Goal: Task Accomplishment & Management: Manage account settings

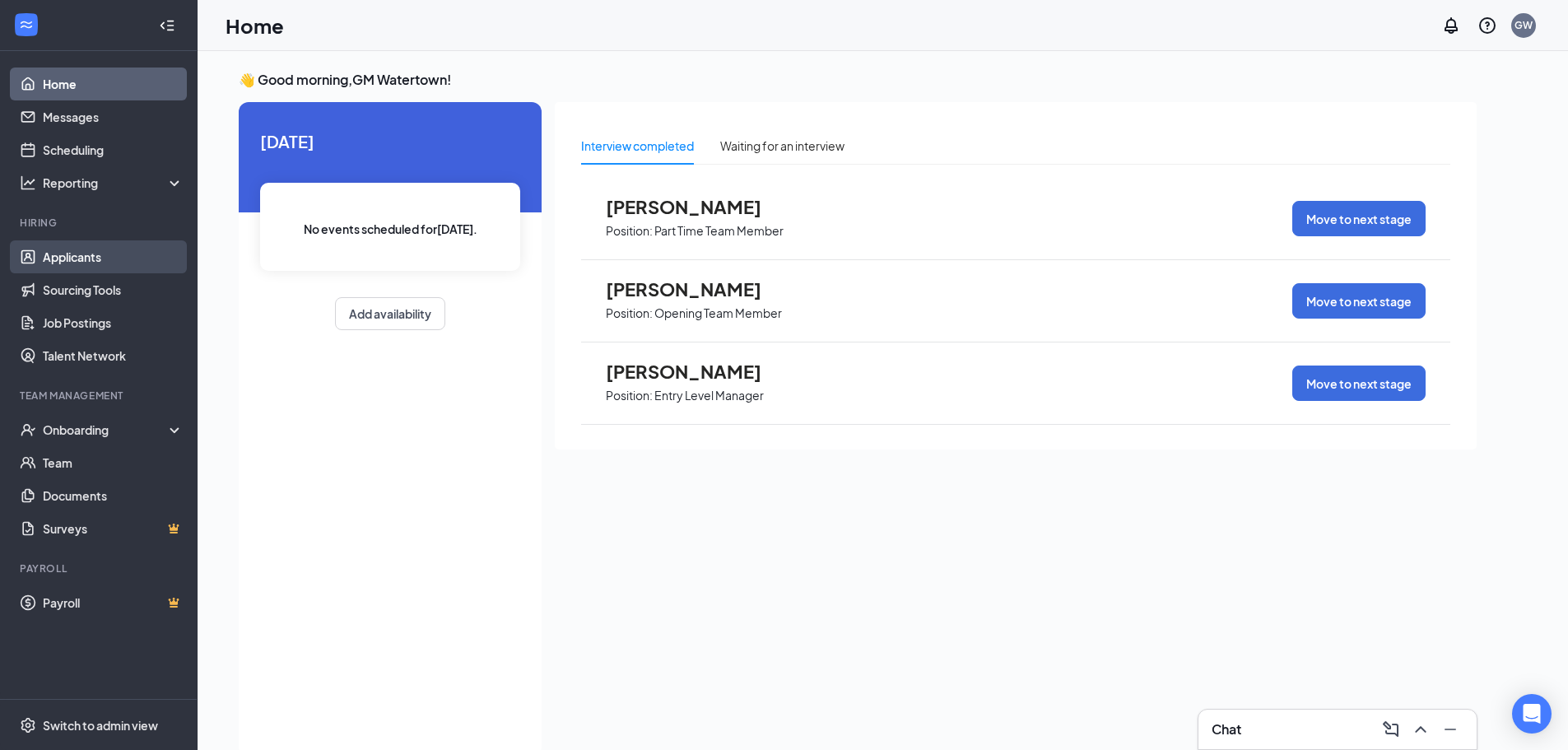
click at [84, 268] on link "Applicants" at bounding box center [112, 257] width 141 height 33
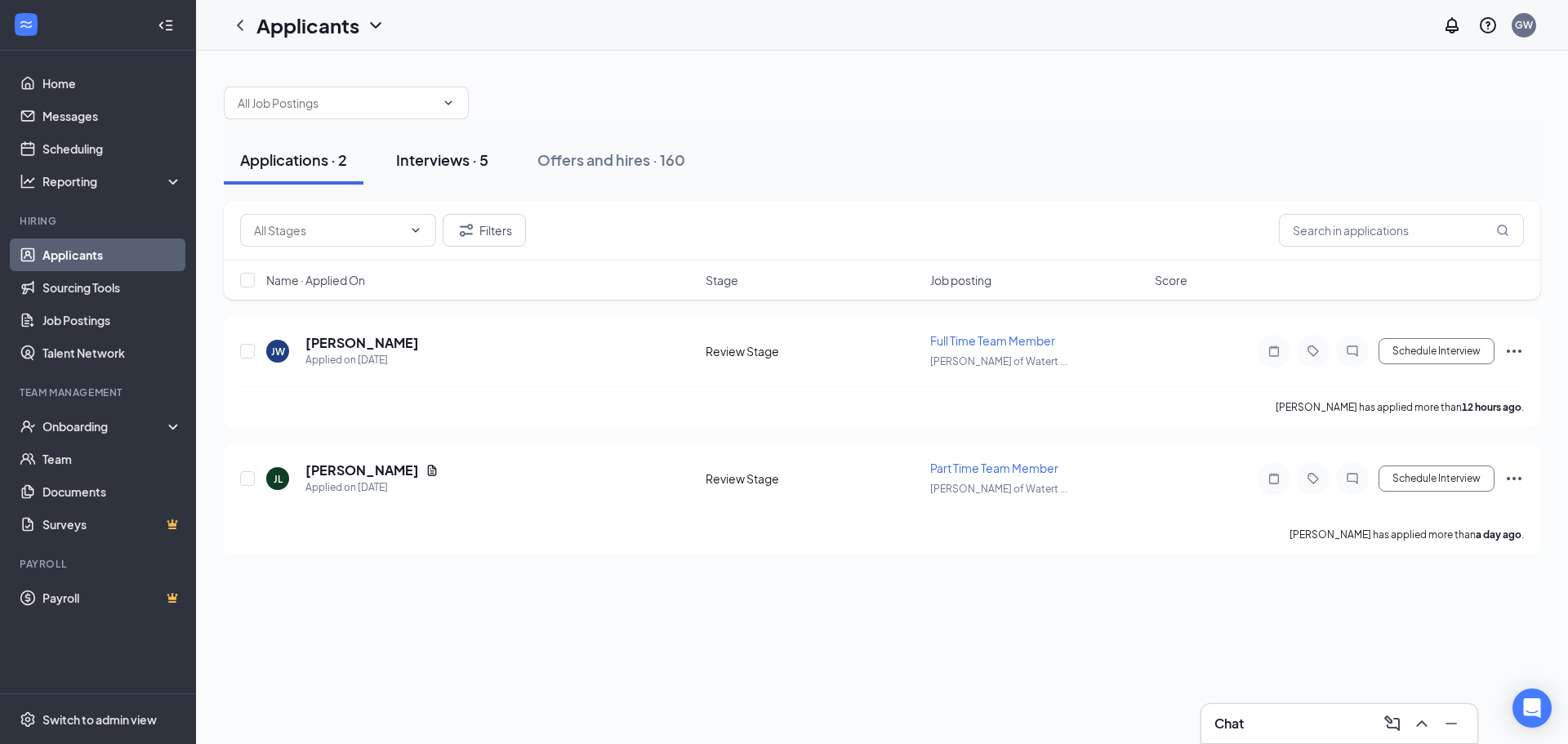
click at [451, 155] on div "Interviews · 5" at bounding box center [442, 160] width 93 height 21
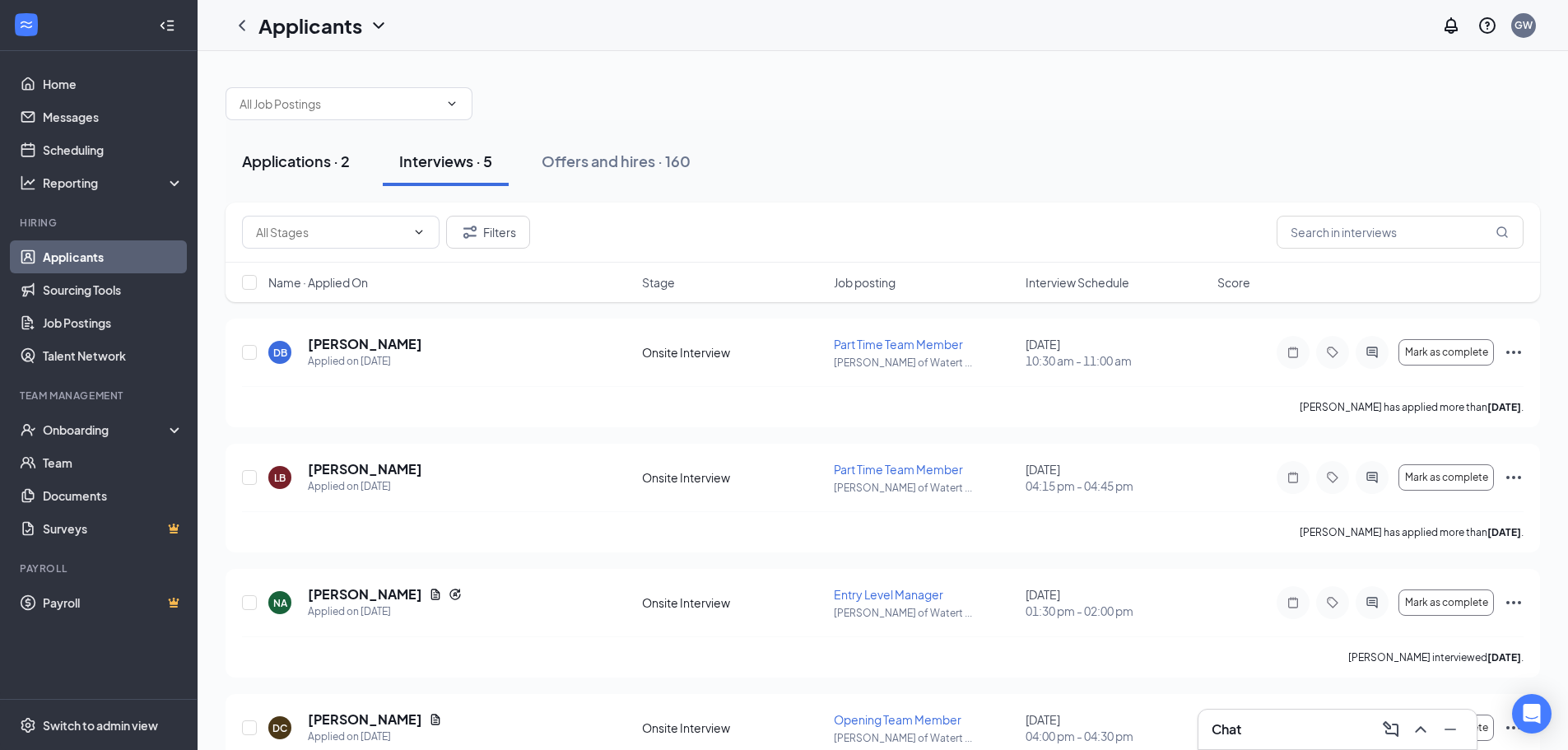
click at [292, 160] on div "Applications · 2" at bounding box center [295, 161] width 107 height 21
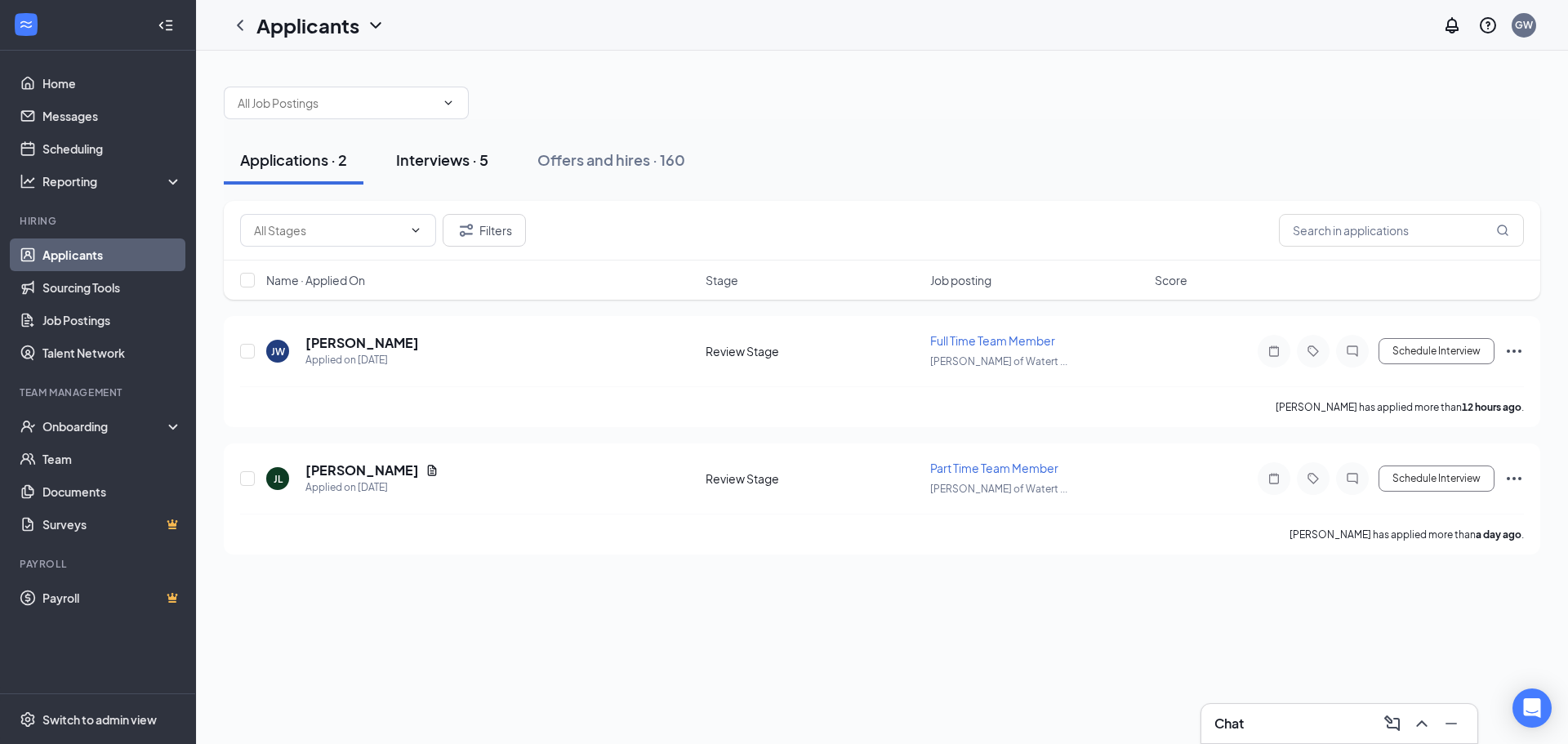
click at [441, 165] on div "Interviews · 5" at bounding box center [442, 160] width 93 height 21
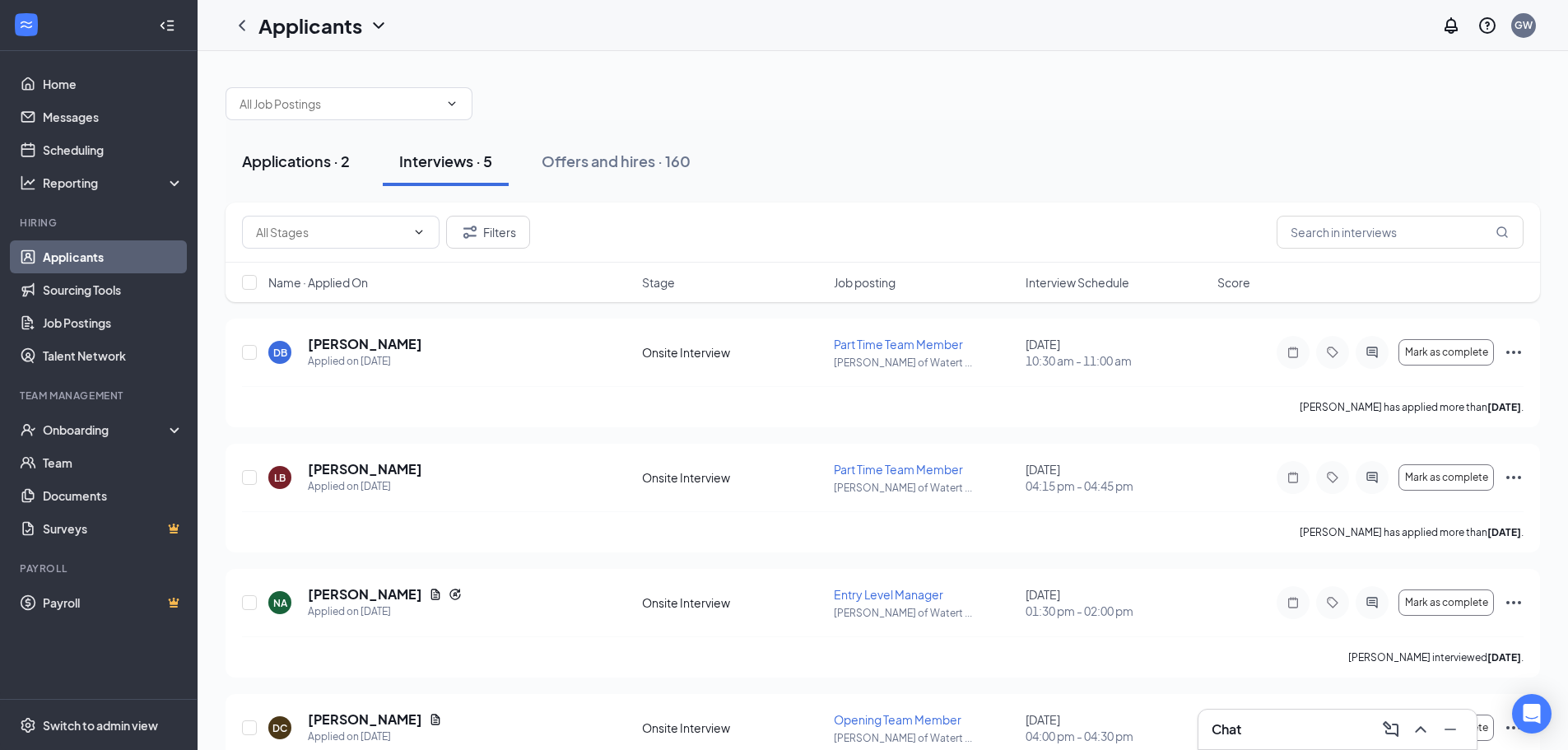
click at [282, 145] on button "Applications · 2" at bounding box center [296, 161] width 141 height 49
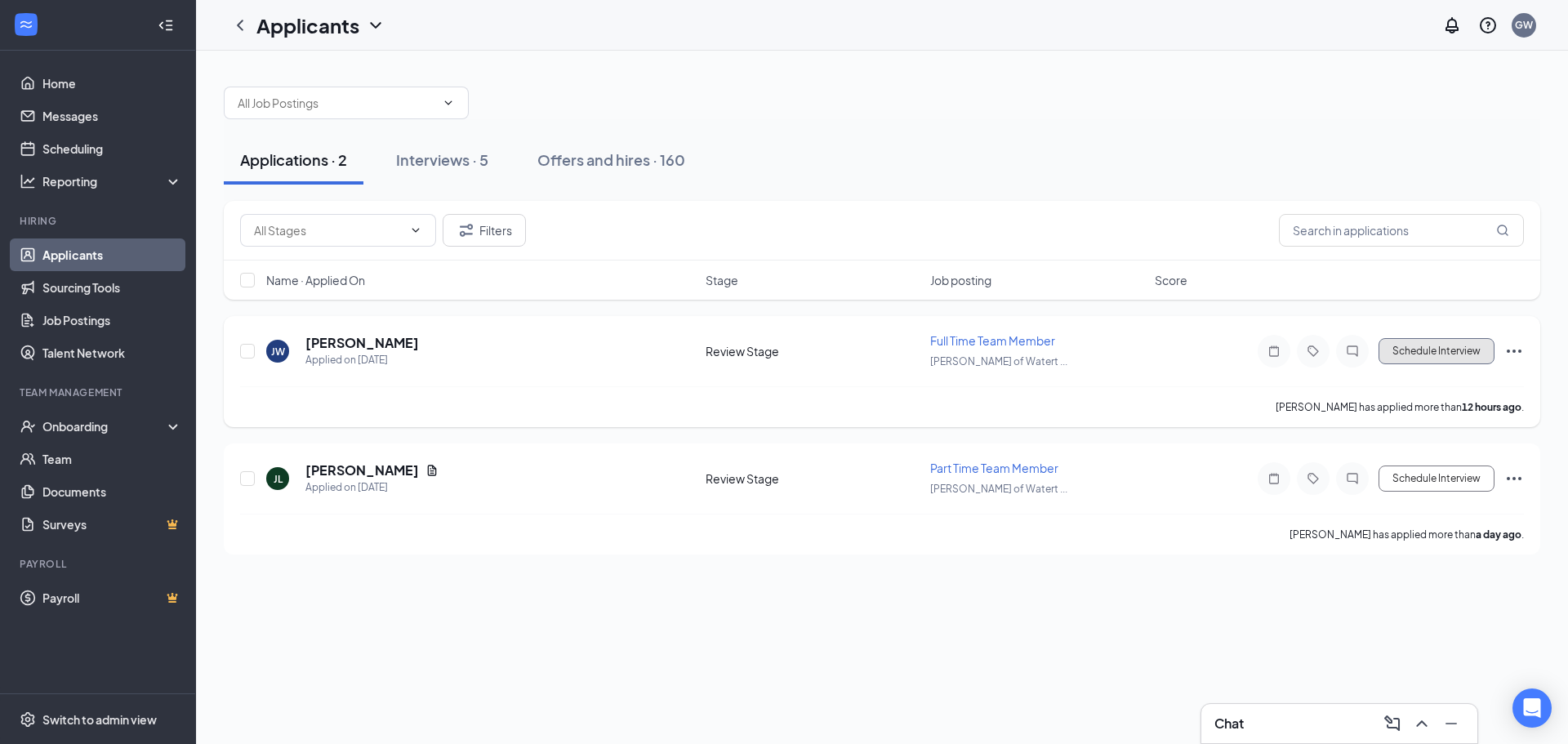
click at [1437, 349] on button "Schedule Interview" at bounding box center [1437, 351] width 116 height 26
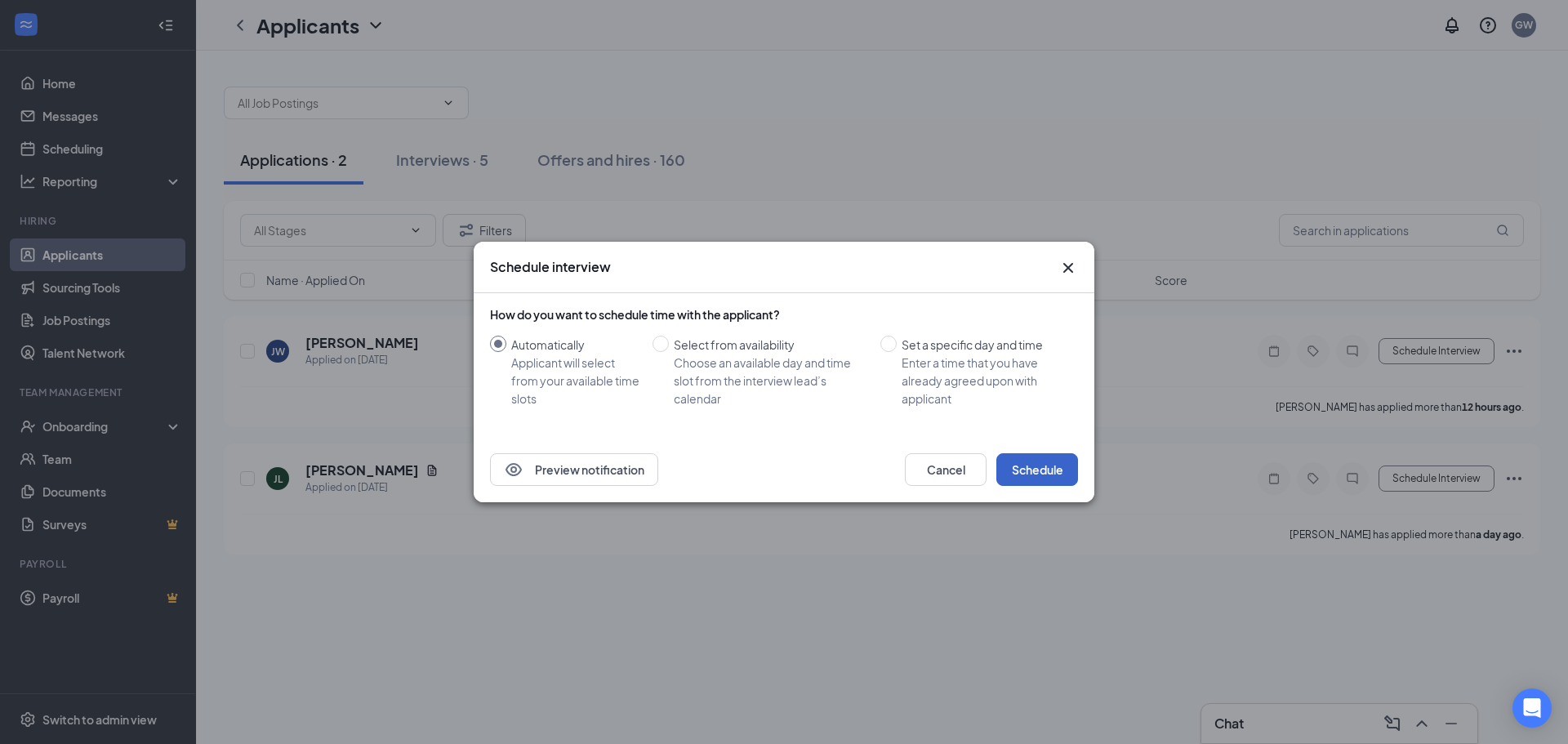
drag, startPoint x: 1034, startPoint y: 475, endPoint x: 1133, endPoint y: 485, distance: 99.5
click at [1035, 474] on button "Schedule" at bounding box center [1037, 470] width 82 height 33
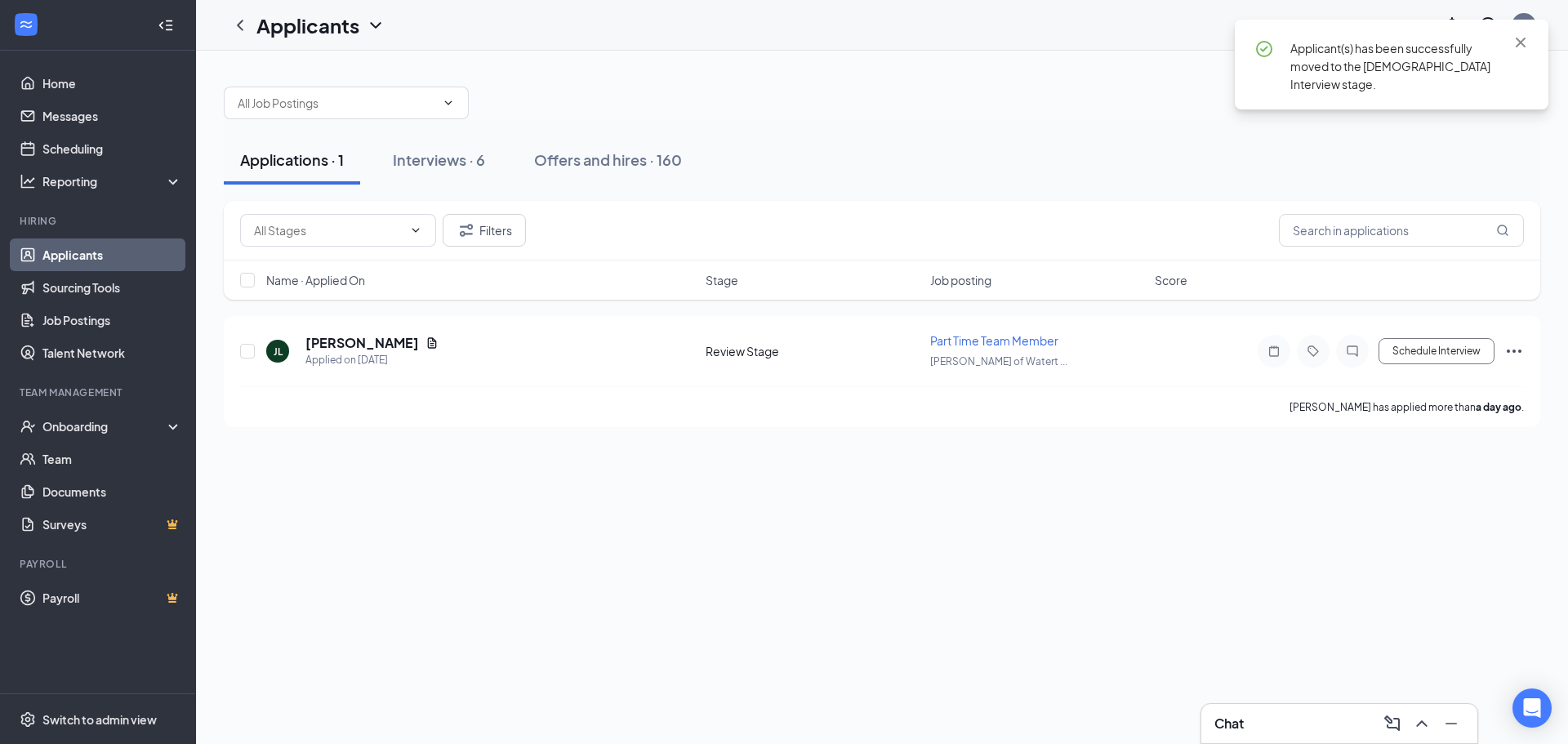
click at [1448, 477] on div "Applications · 1 Interviews · 6 Offers and hires · 160 Filters Name · Applied O…" at bounding box center [882, 397] width 1372 height 694
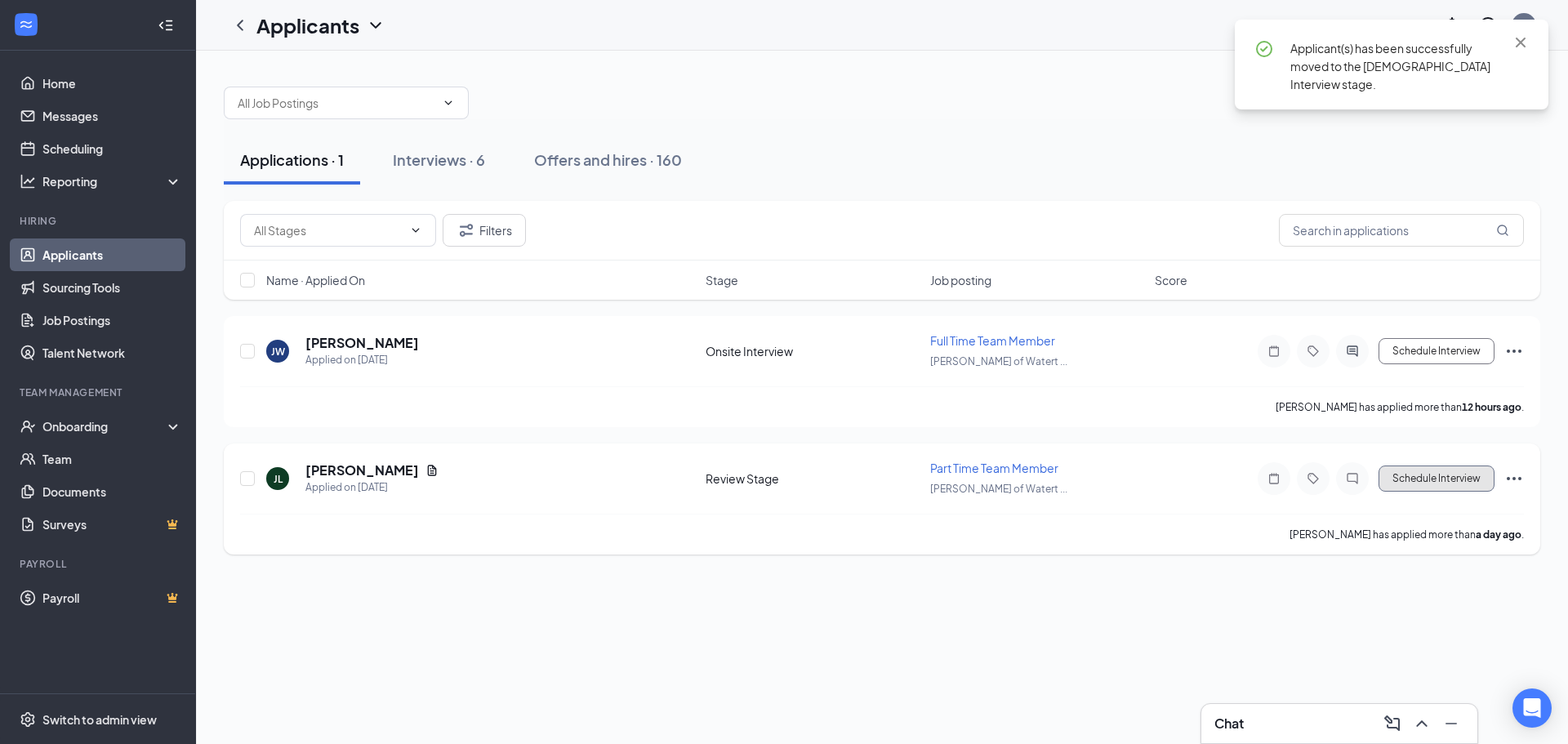
click at [1434, 477] on button "Schedule Interview" at bounding box center [1437, 479] width 116 height 26
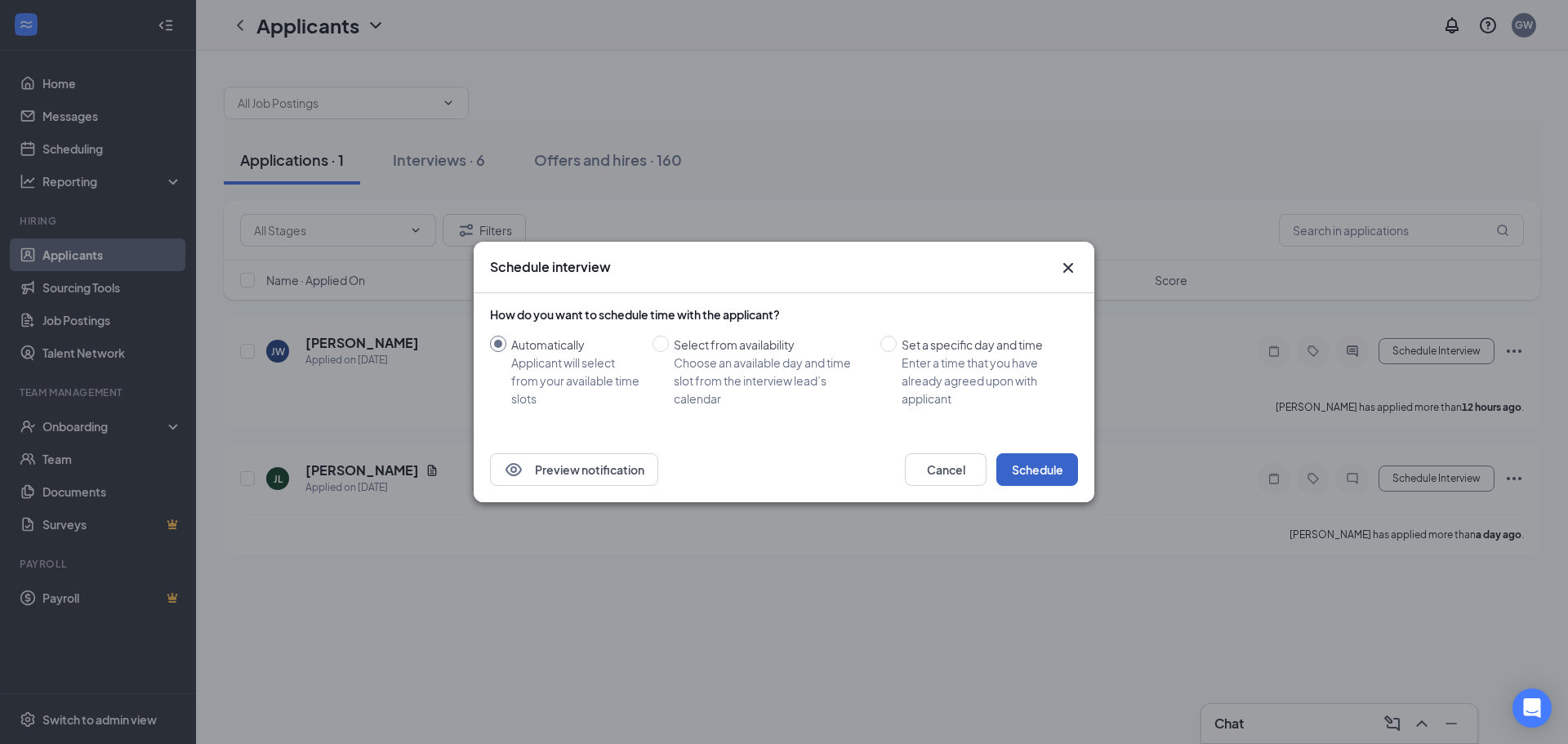
click at [1045, 469] on button "Schedule" at bounding box center [1037, 470] width 82 height 33
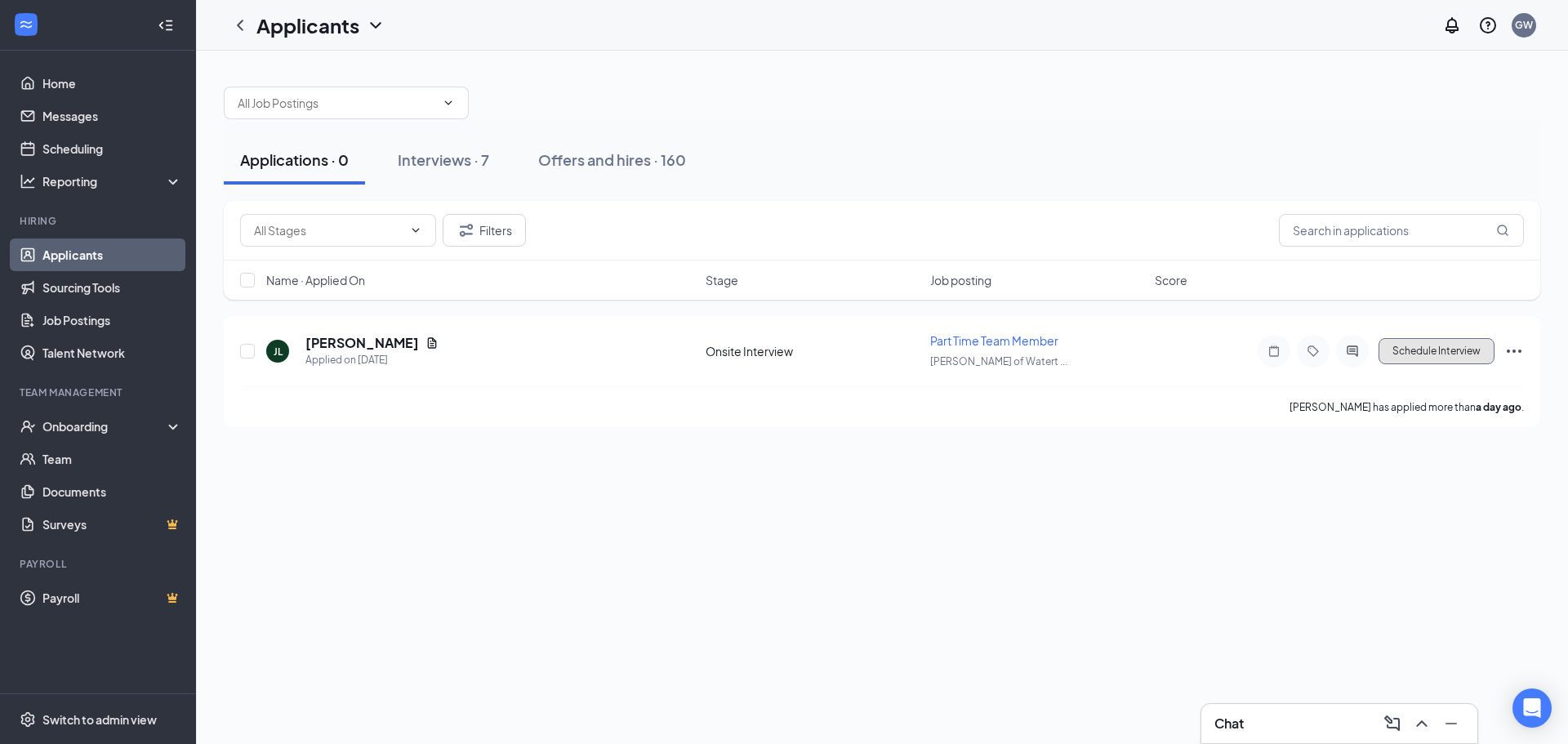
drag, startPoint x: 1428, startPoint y: 342, endPoint x: 1300, endPoint y: 427, distance: 153.7
click at [1427, 343] on button "Schedule Interview" at bounding box center [1437, 351] width 116 height 26
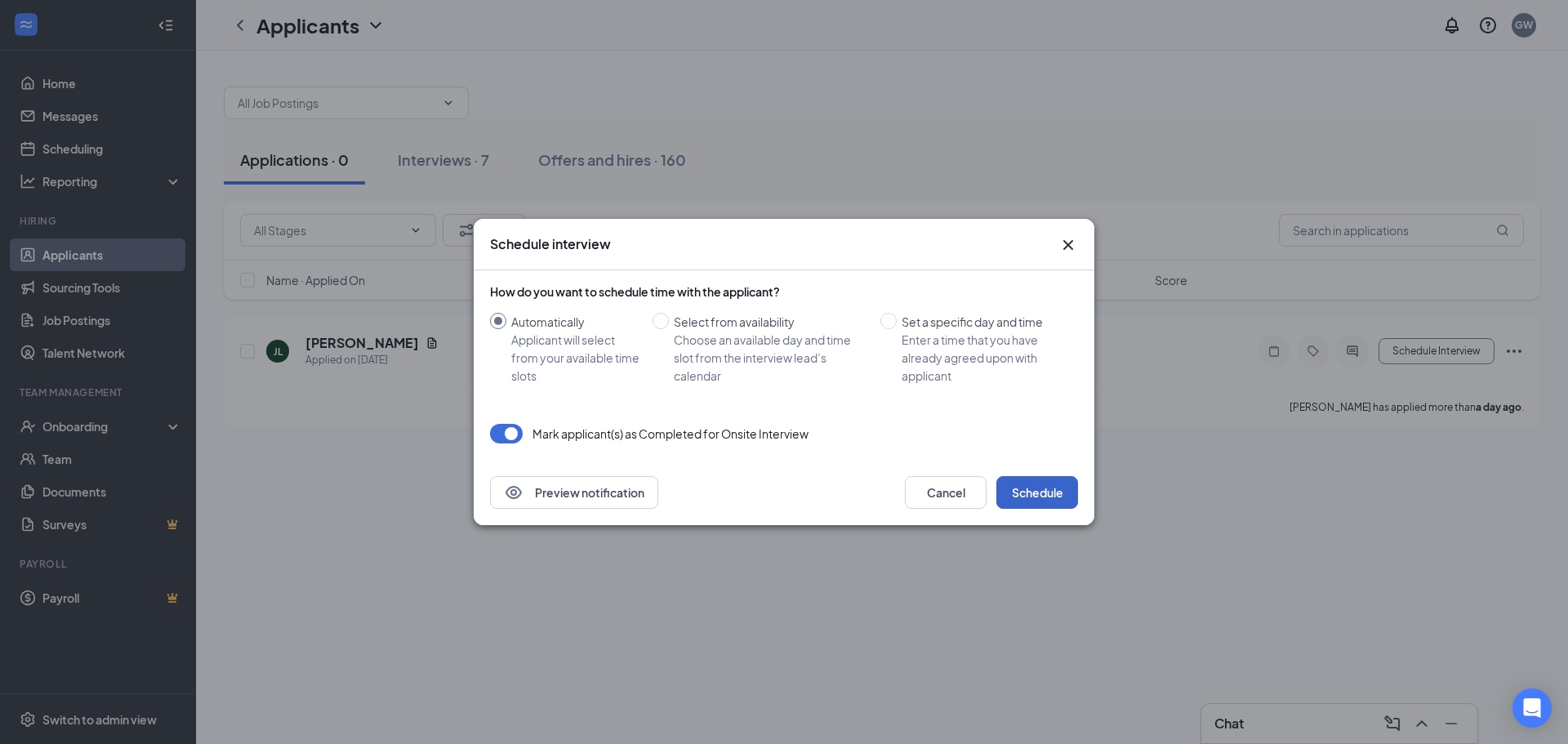
click at [1039, 491] on button "Schedule" at bounding box center [1037, 493] width 82 height 33
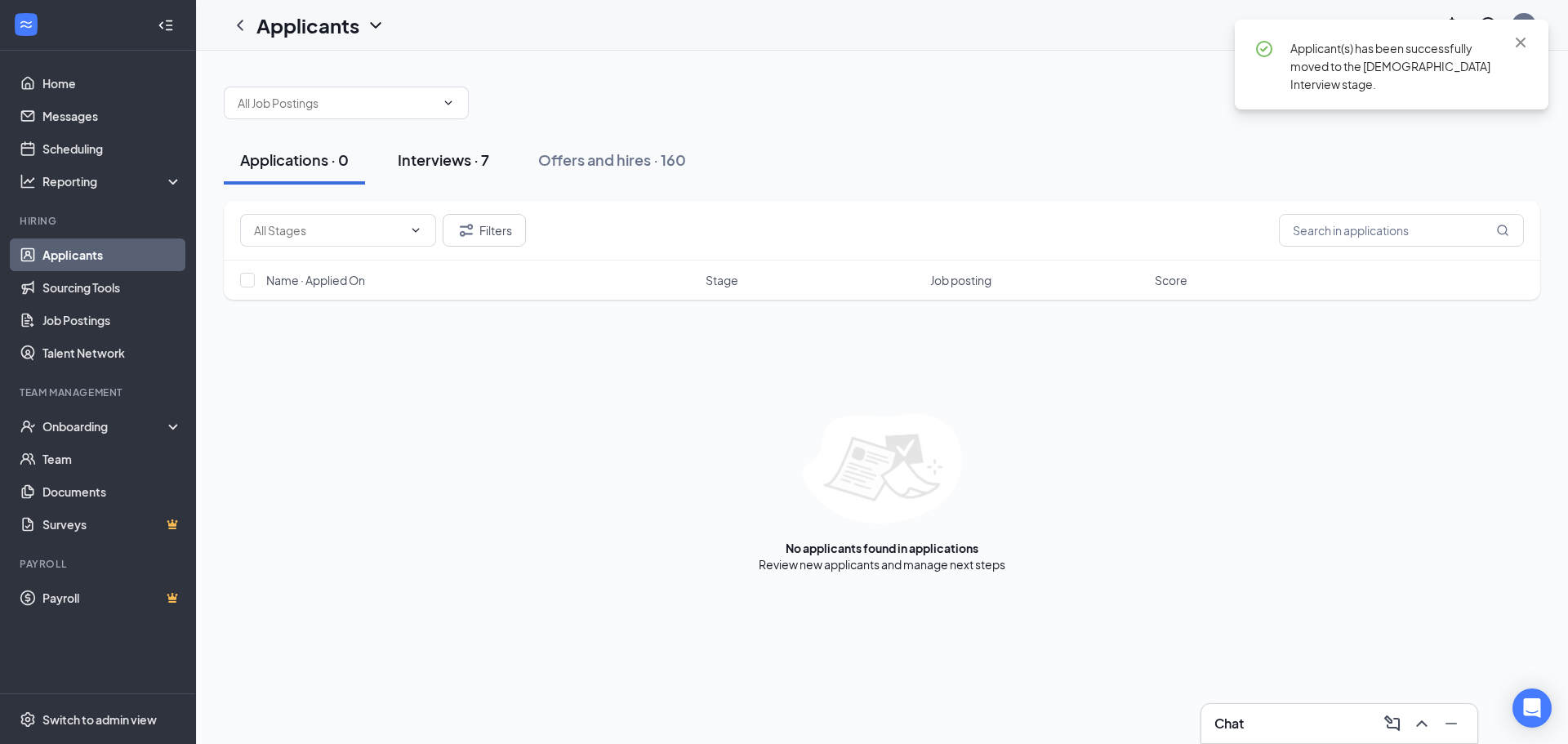
click at [445, 148] on button "Interviews · 7" at bounding box center [443, 160] width 124 height 49
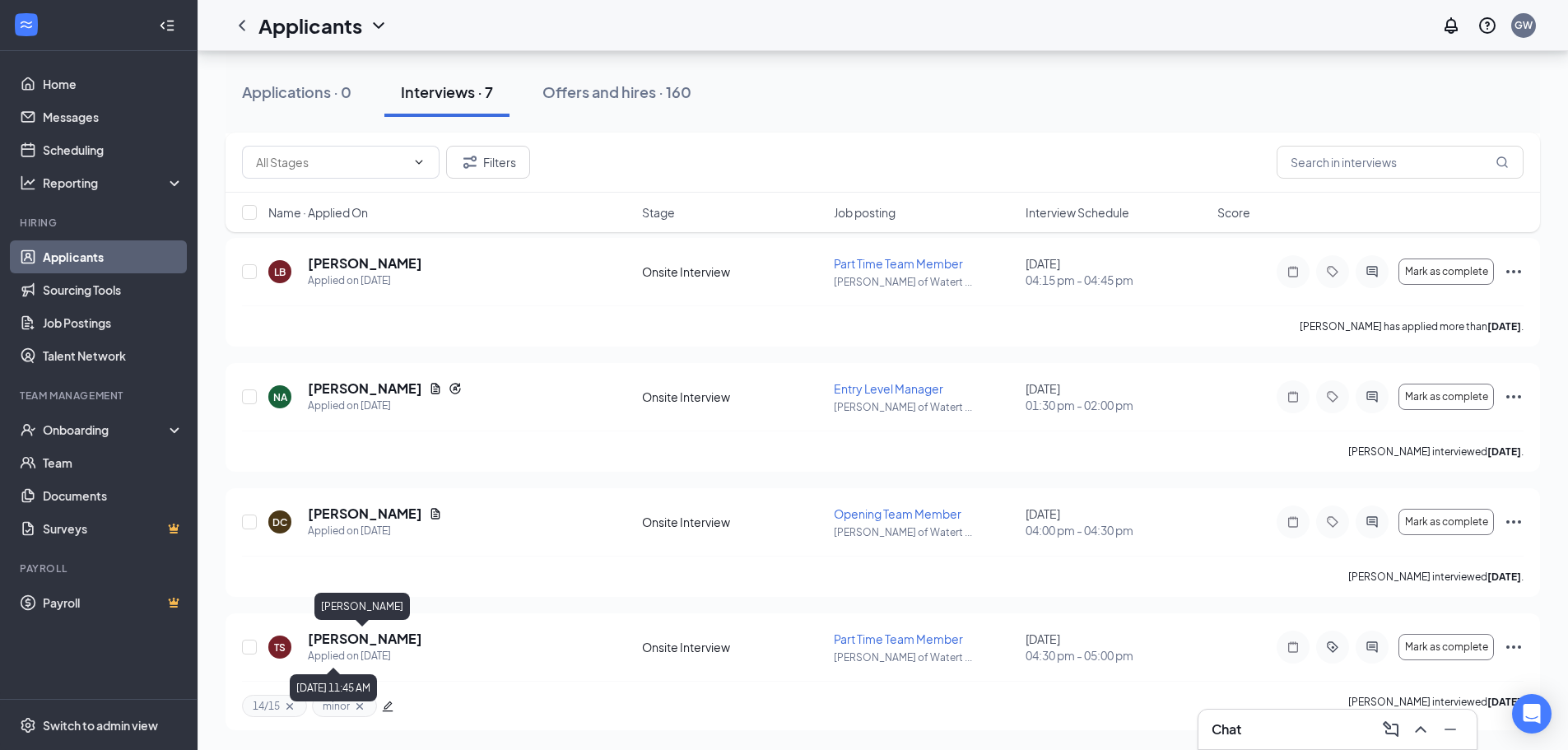
scroll to position [44, 0]
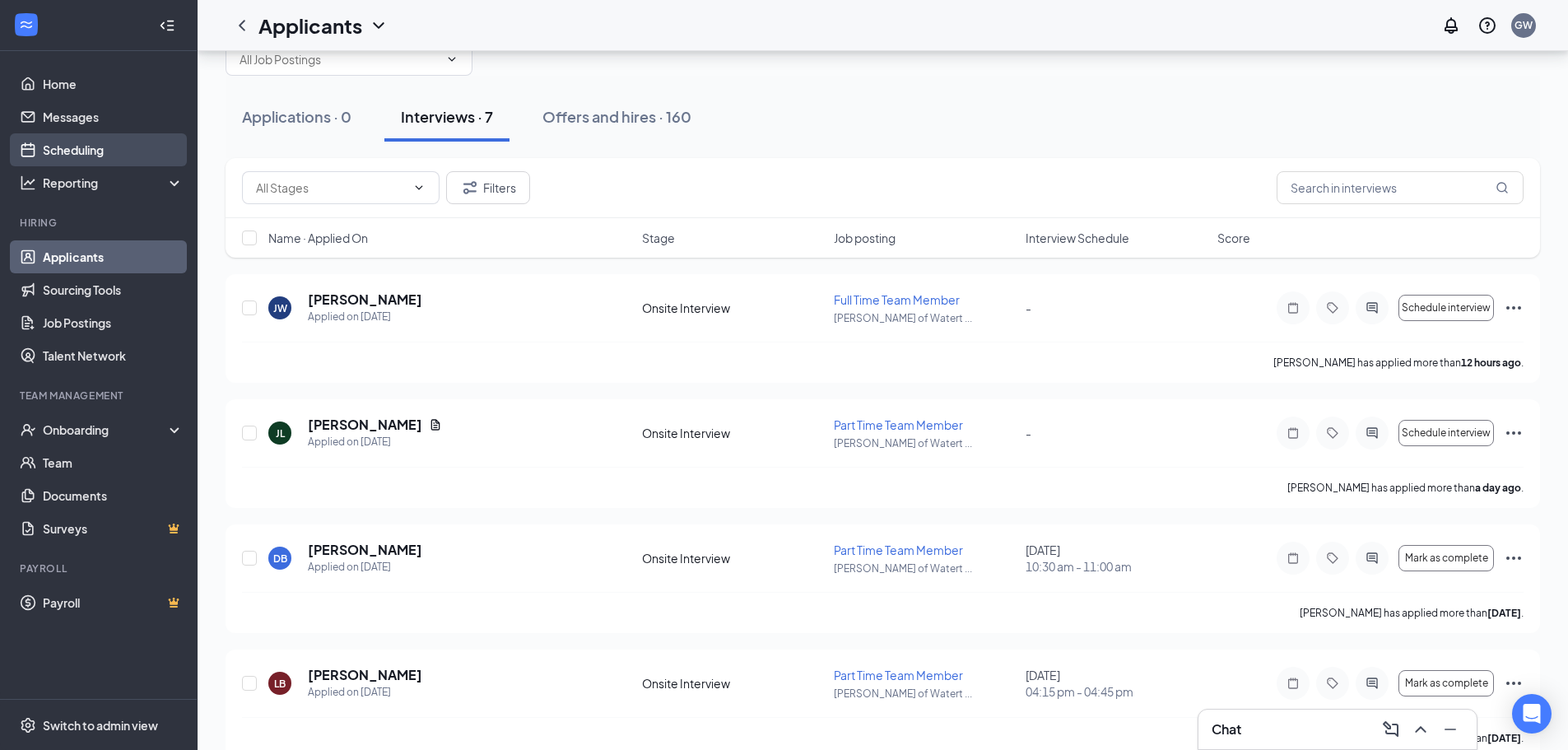
click at [103, 149] on link "Scheduling" at bounding box center [112, 150] width 141 height 33
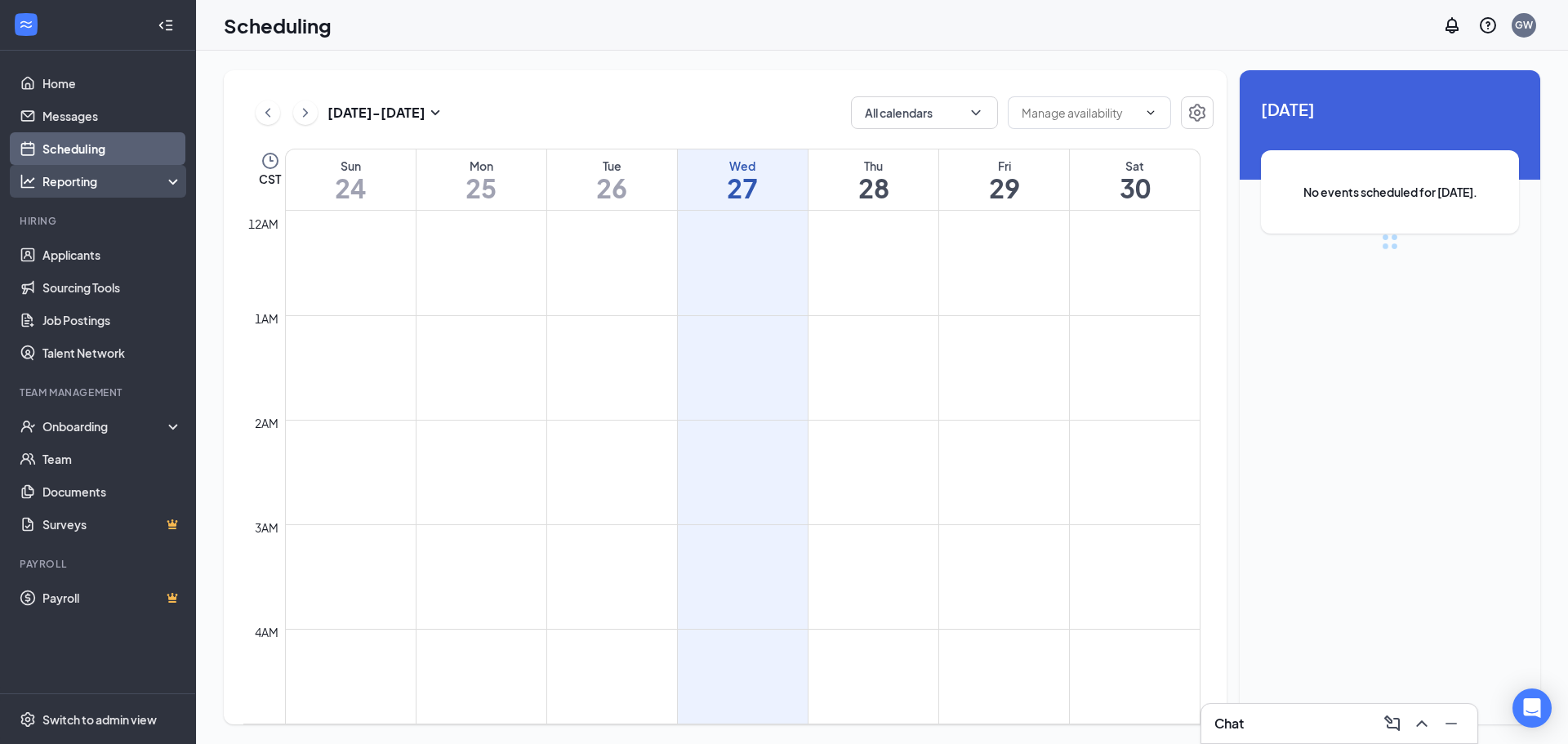
scroll to position [803, 0]
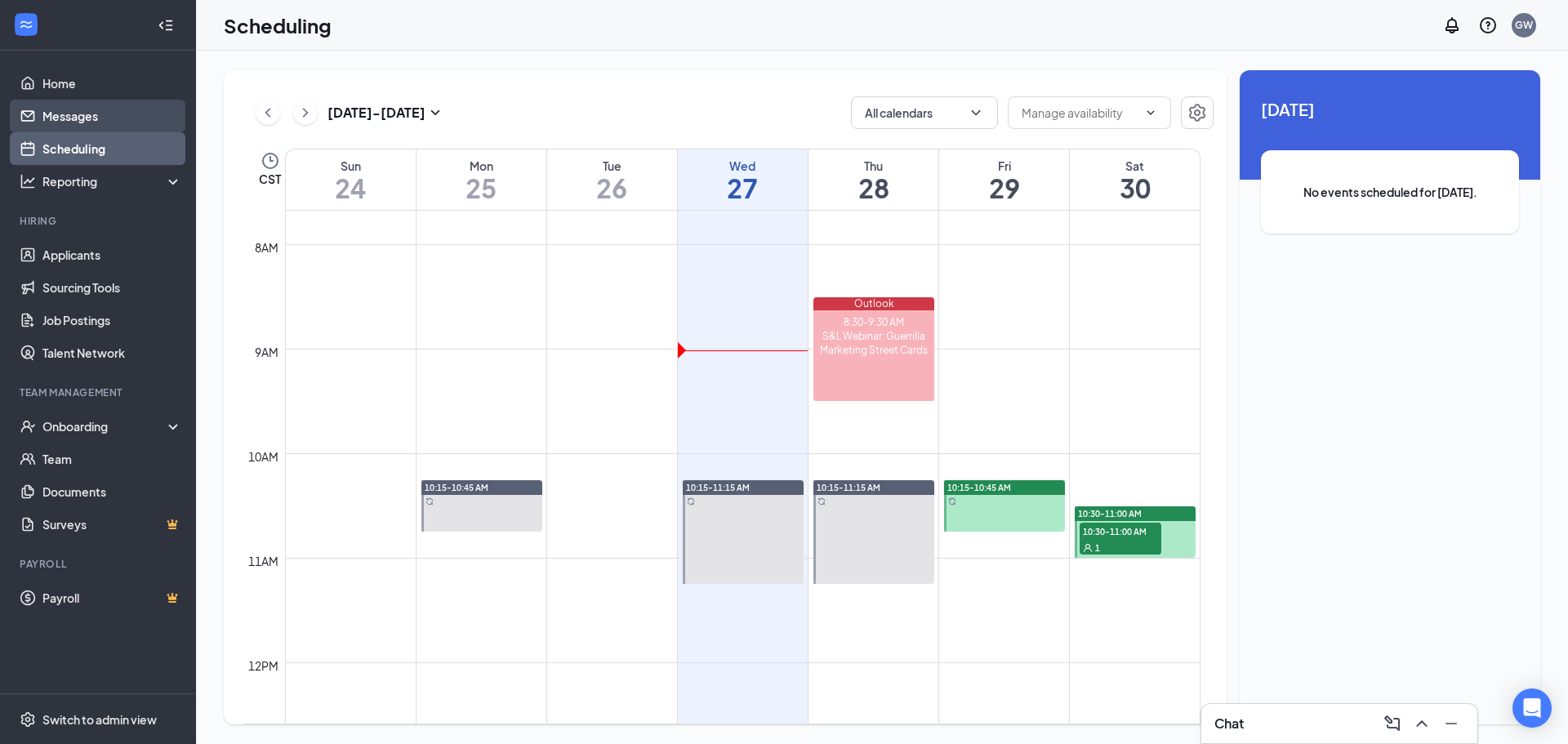
click at [109, 118] on link "Messages" at bounding box center [112, 117] width 140 height 33
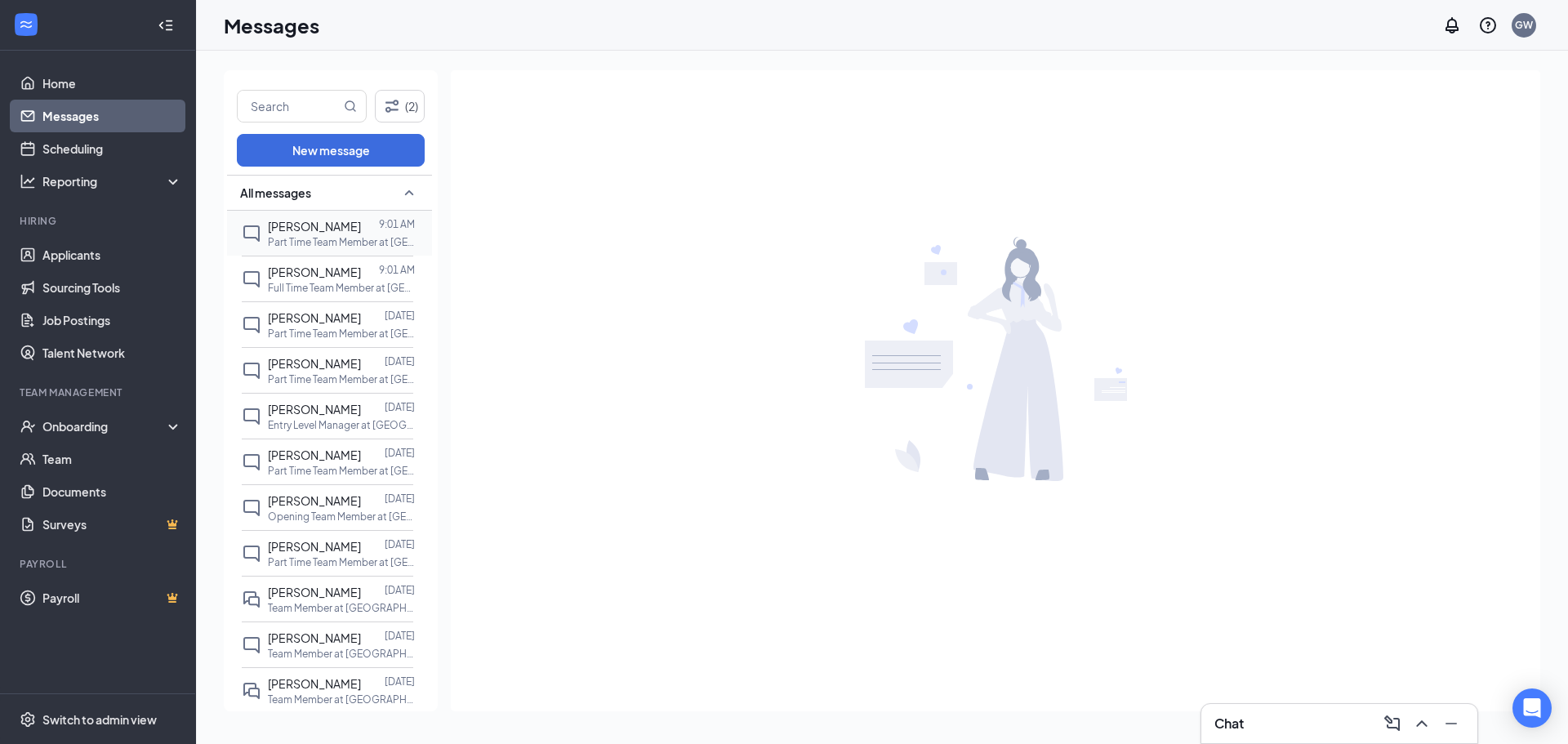
click at [327, 236] on p "Part Time Team Member at [GEOGRAPHIC_DATA][PERSON_NAME] of [GEOGRAPHIC_DATA]" at bounding box center [342, 241] width 147 height 14
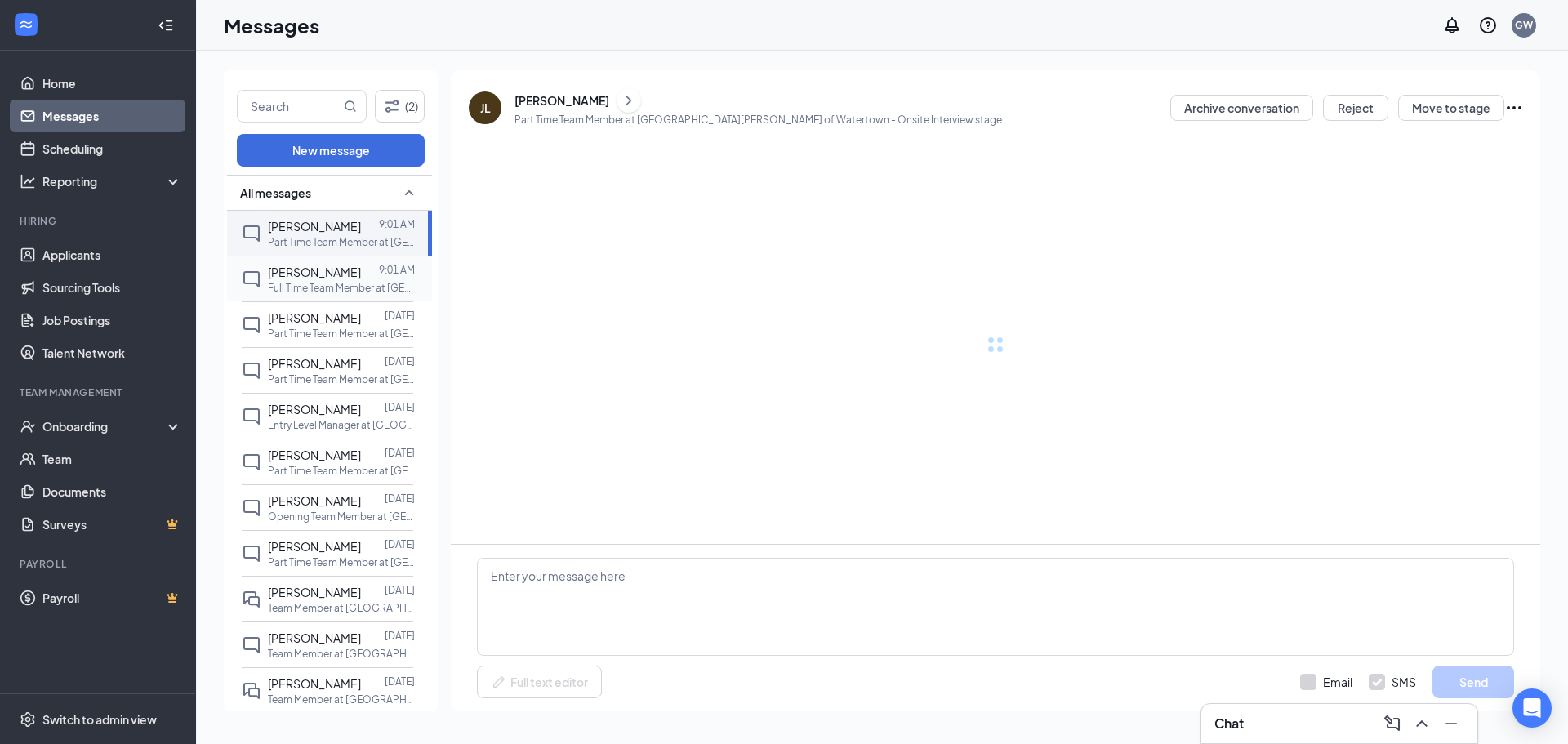
click at [320, 277] on span "[PERSON_NAME]" at bounding box center [314, 272] width 93 height 15
click at [326, 325] on div "[PERSON_NAME]" at bounding box center [314, 317] width 93 height 18
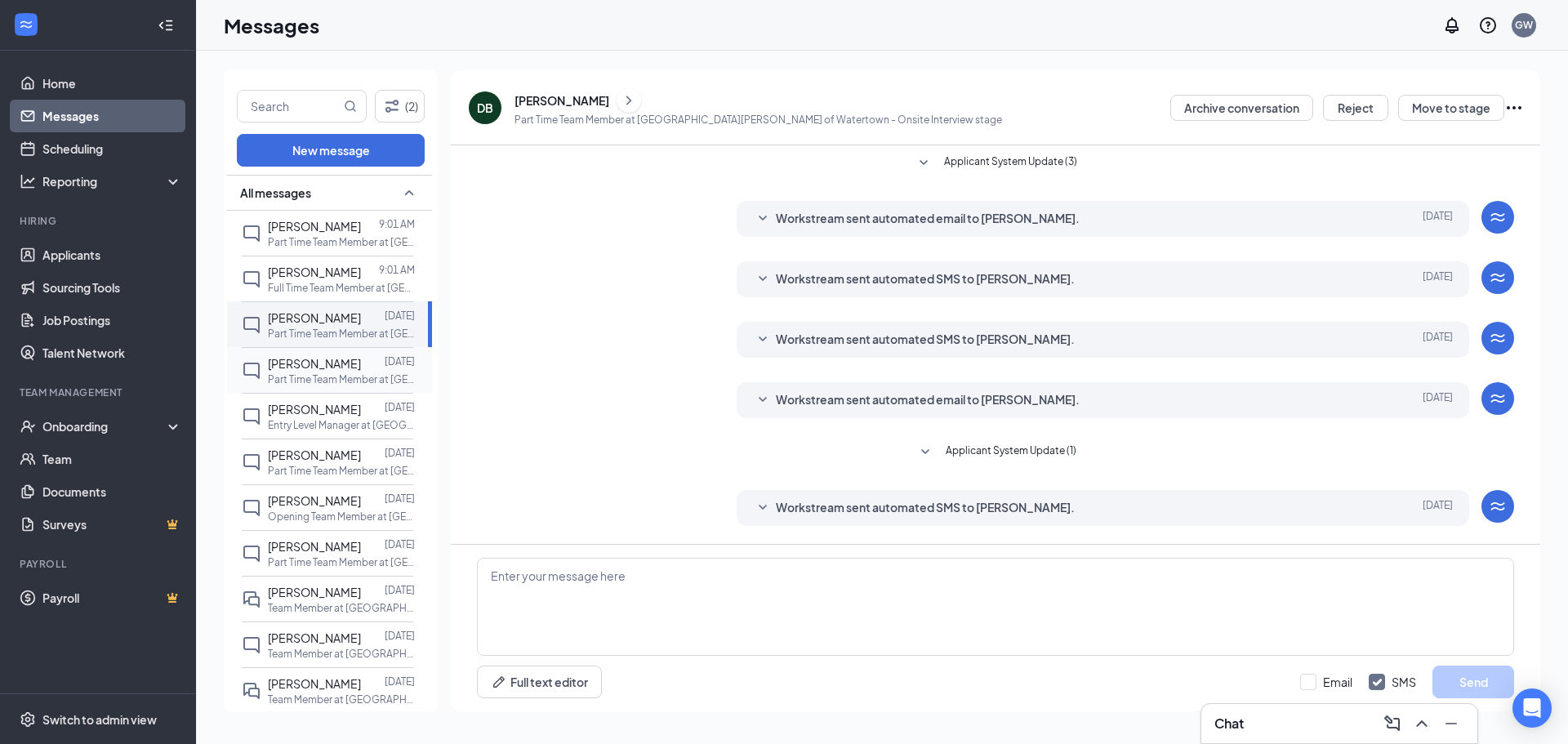
scroll to position [59, 0]
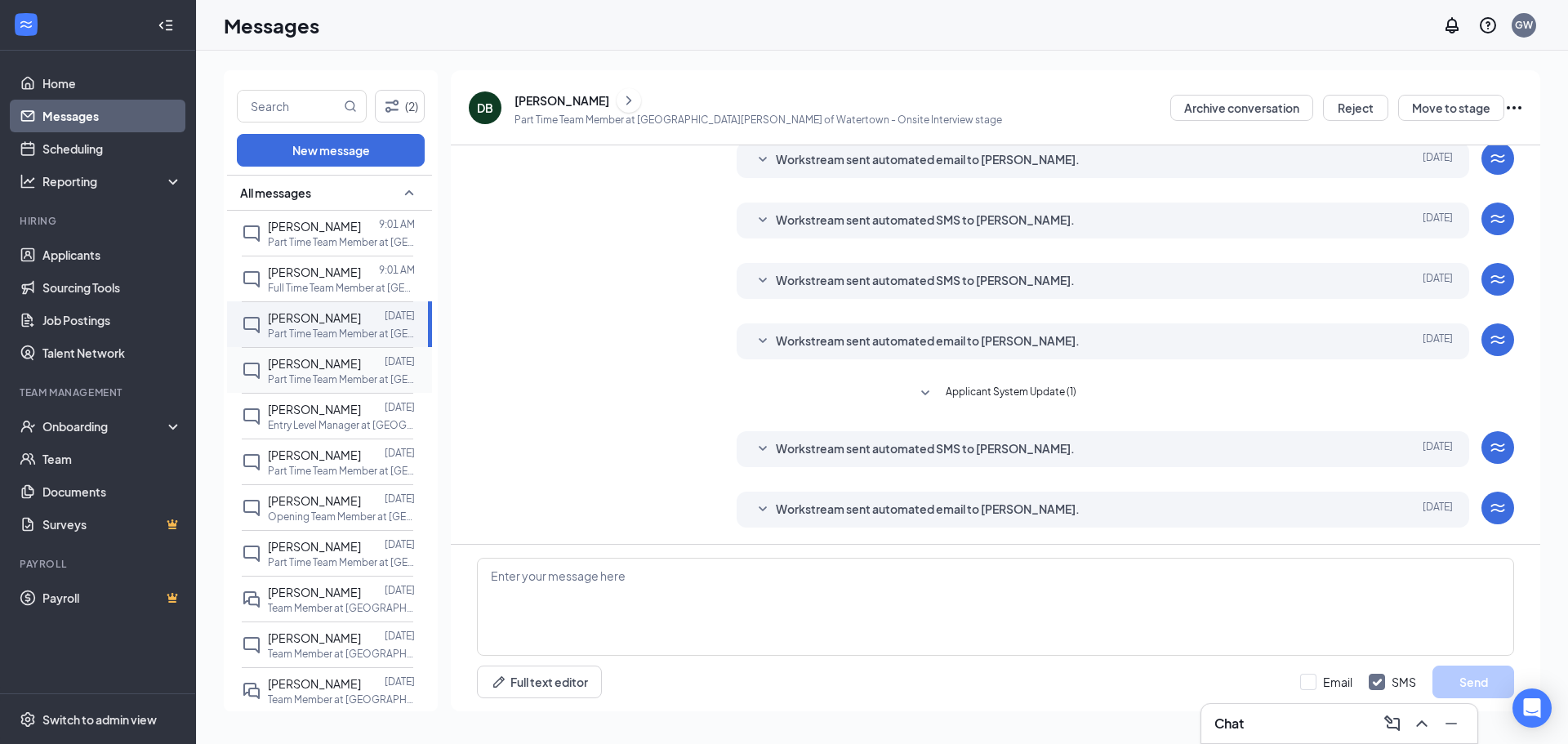
click at [324, 378] on p "Part Time Team Member at [GEOGRAPHIC_DATA][PERSON_NAME] of [GEOGRAPHIC_DATA]" at bounding box center [342, 379] width 147 height 14
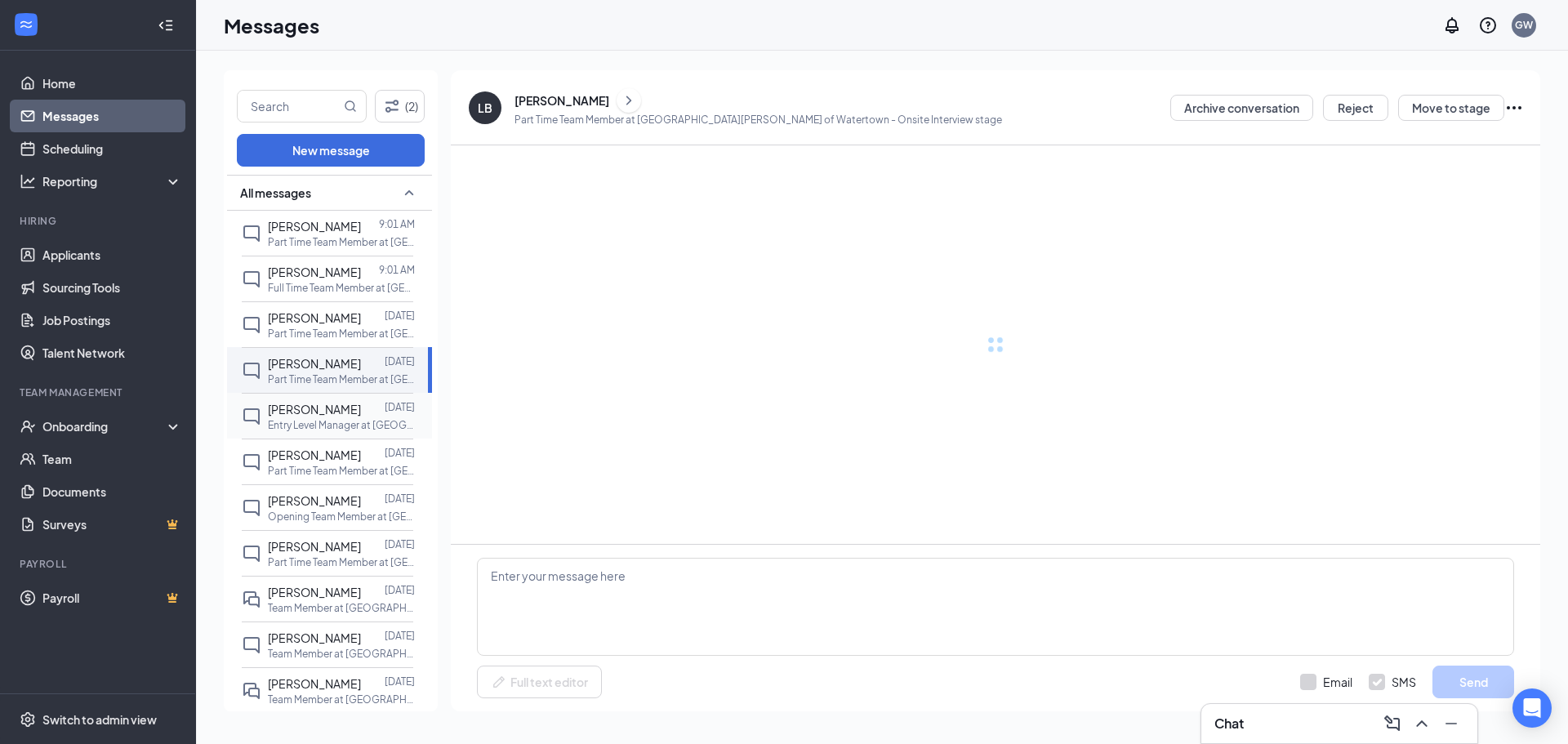
scroll to position [59, 0]
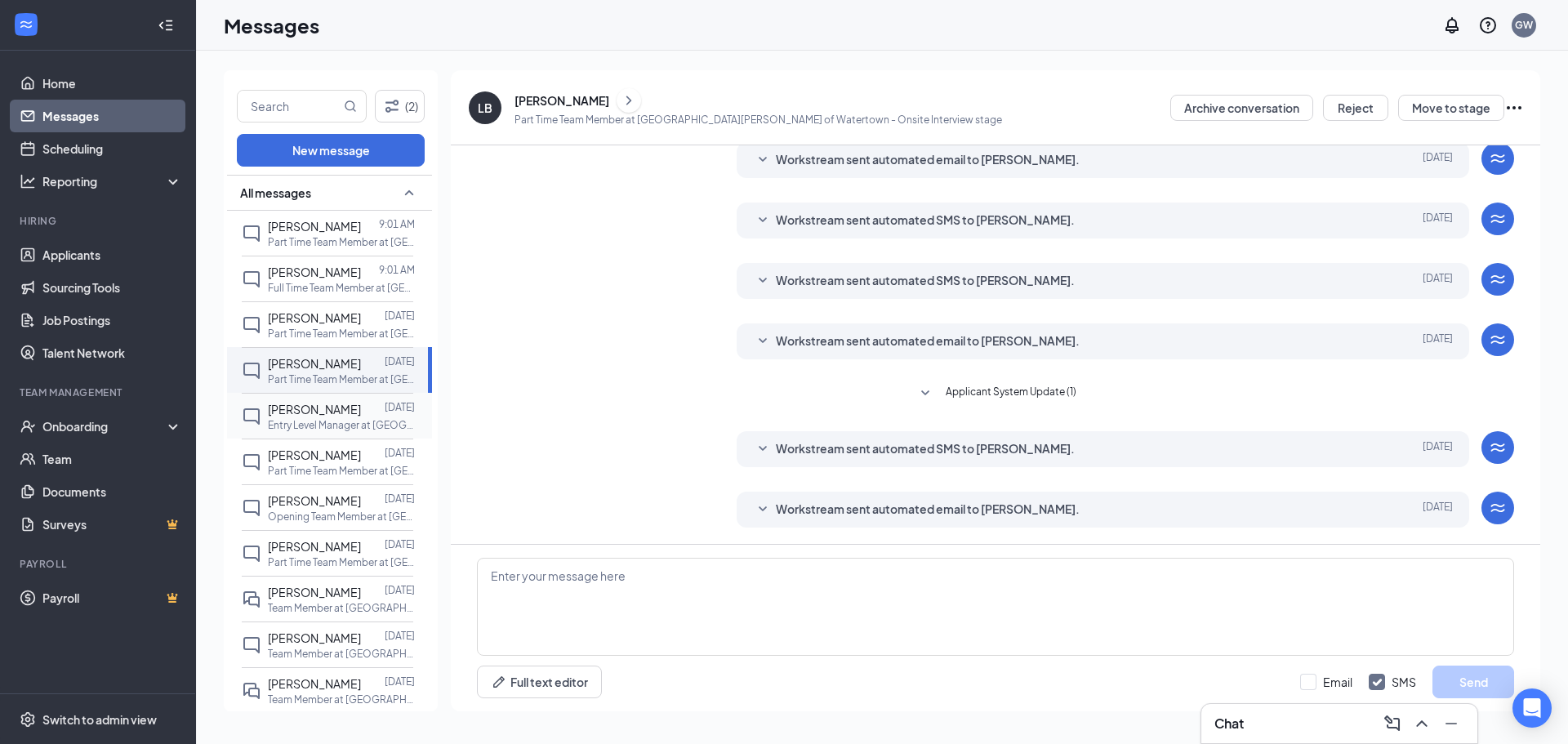
click at [323, 427] on p "Entry Level Manager at [GEOGRAPHIC_DATA][PERSON_NAME] of [GEOGRAPHIC_DATA]" at bounding box center [342, 425] width 147 height 14
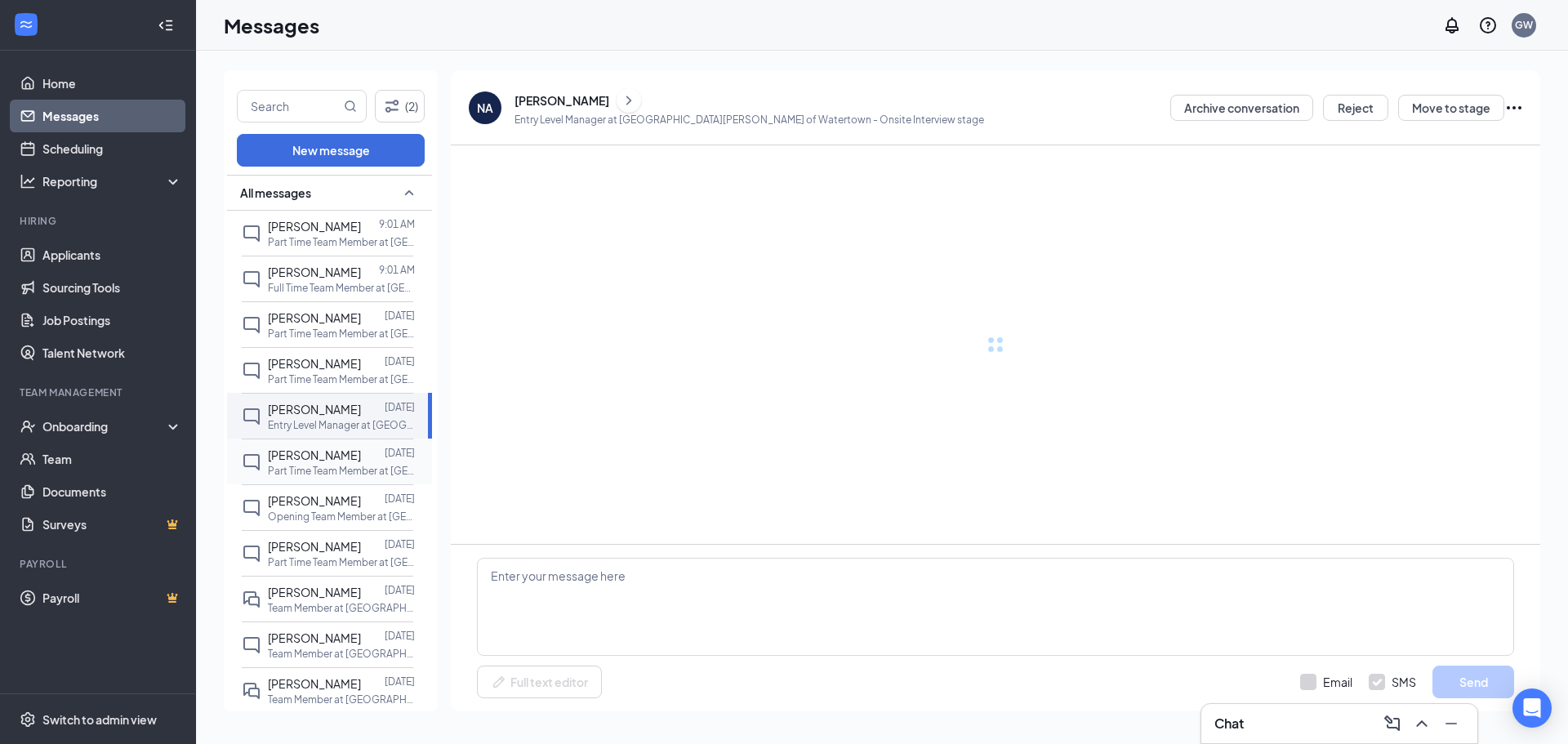
scroll to position [245, 0]
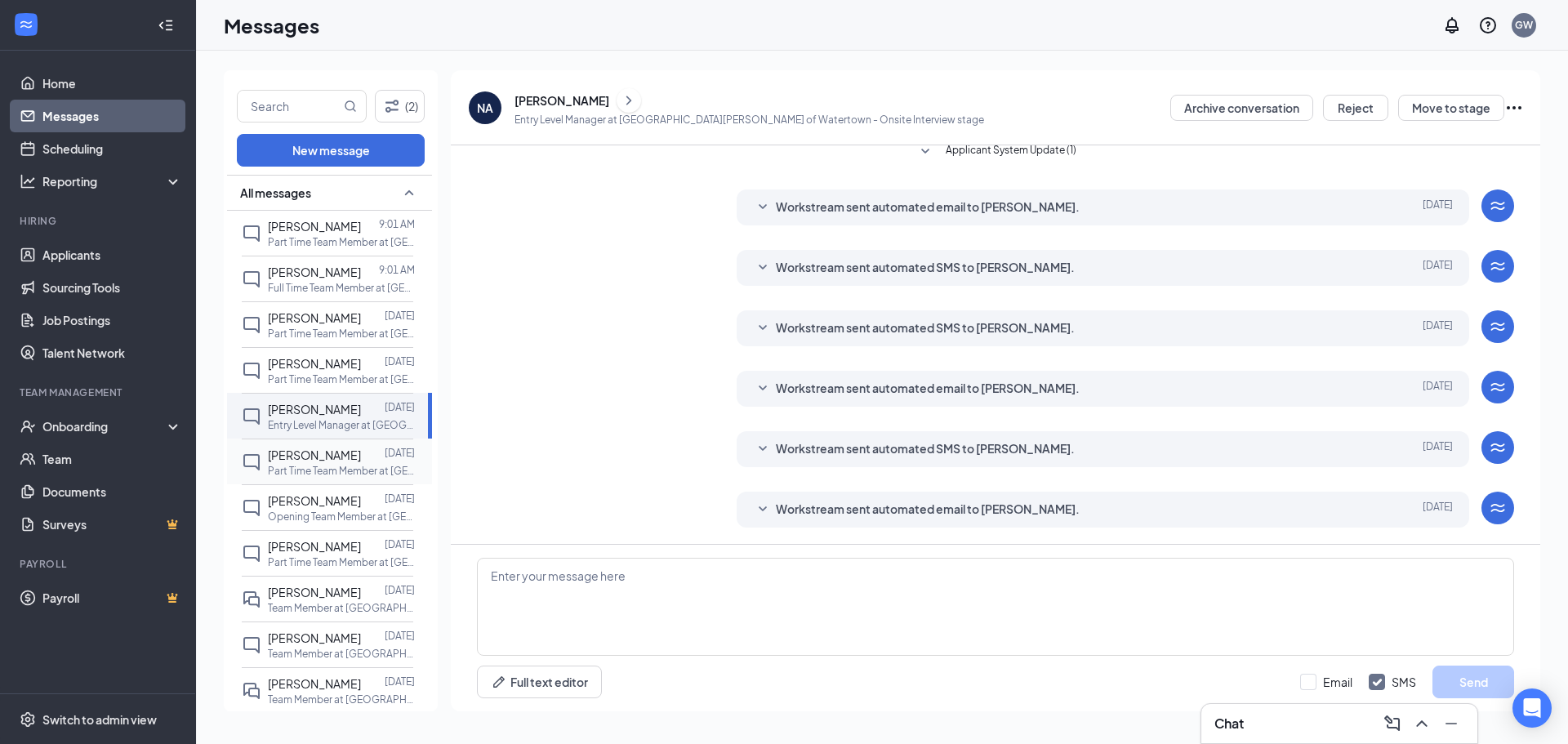
click at [318, 472] on p "Part Time Team Member at [GEOGRAPHIC_DATA][PERSON_NAME] of [GEOGRAPHIC_DATA]" at bounding box center [342, 470] width 147 height 14
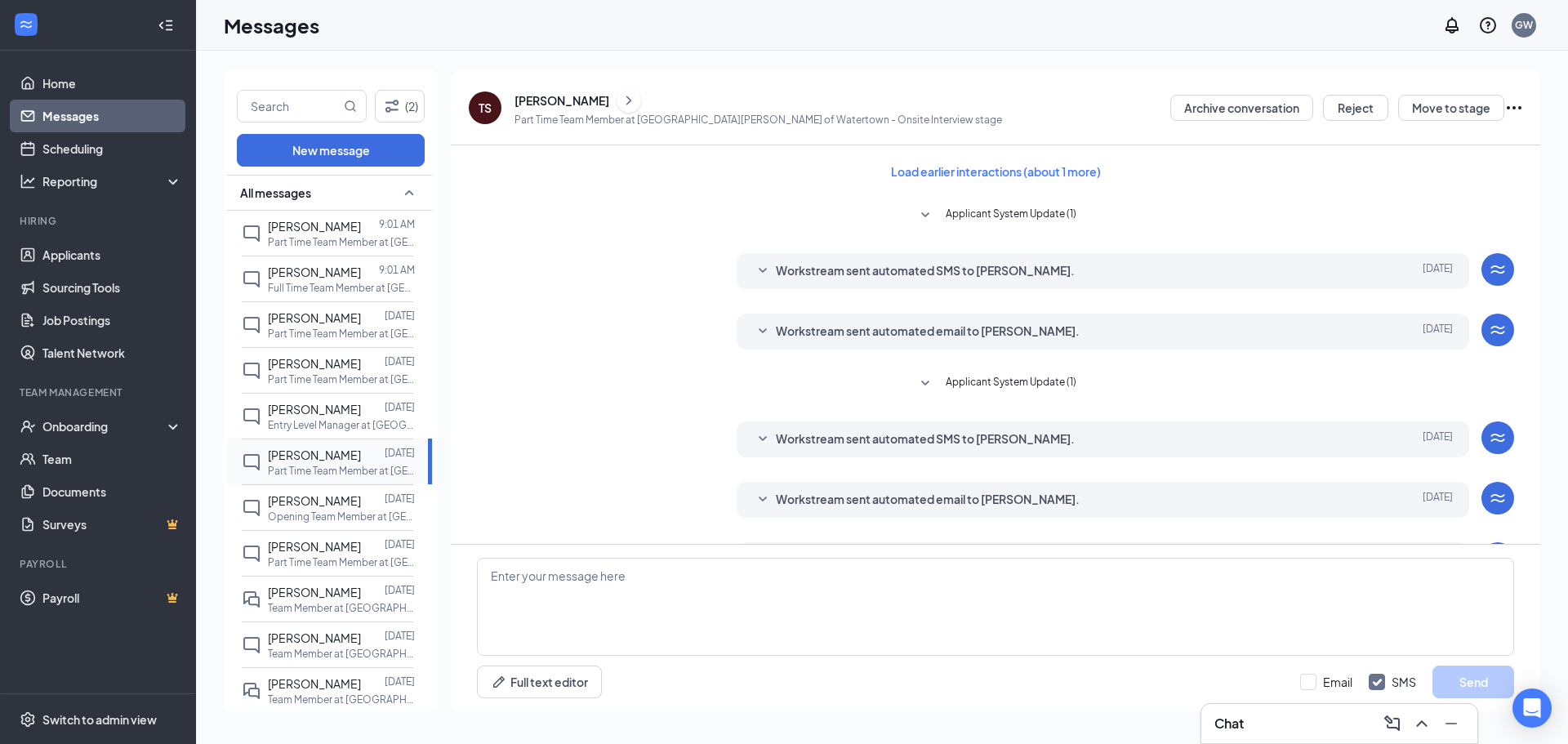
scroll to position [232, 0]
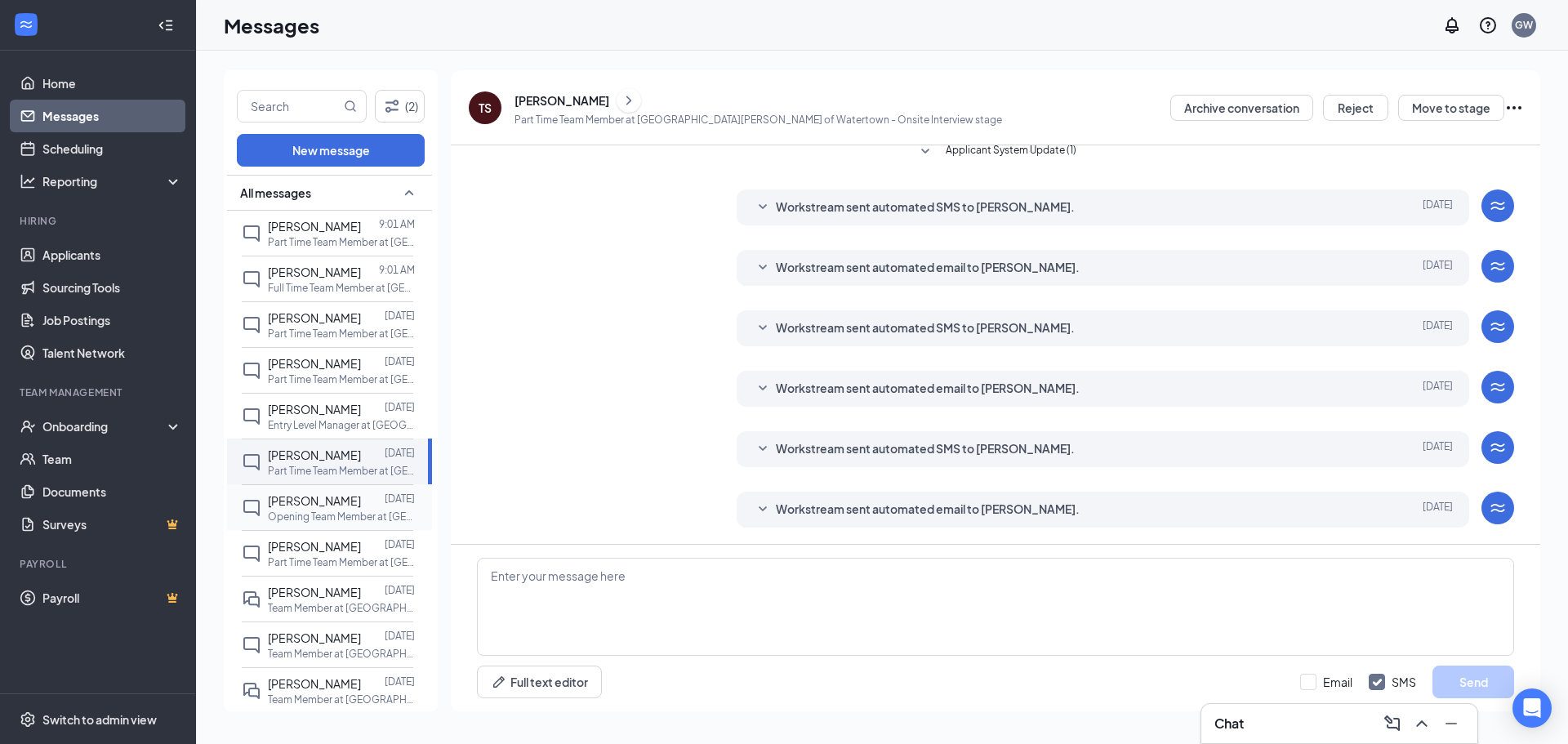
click at [361, 508] on div at bounding box center [373, 501] width 24 height 18
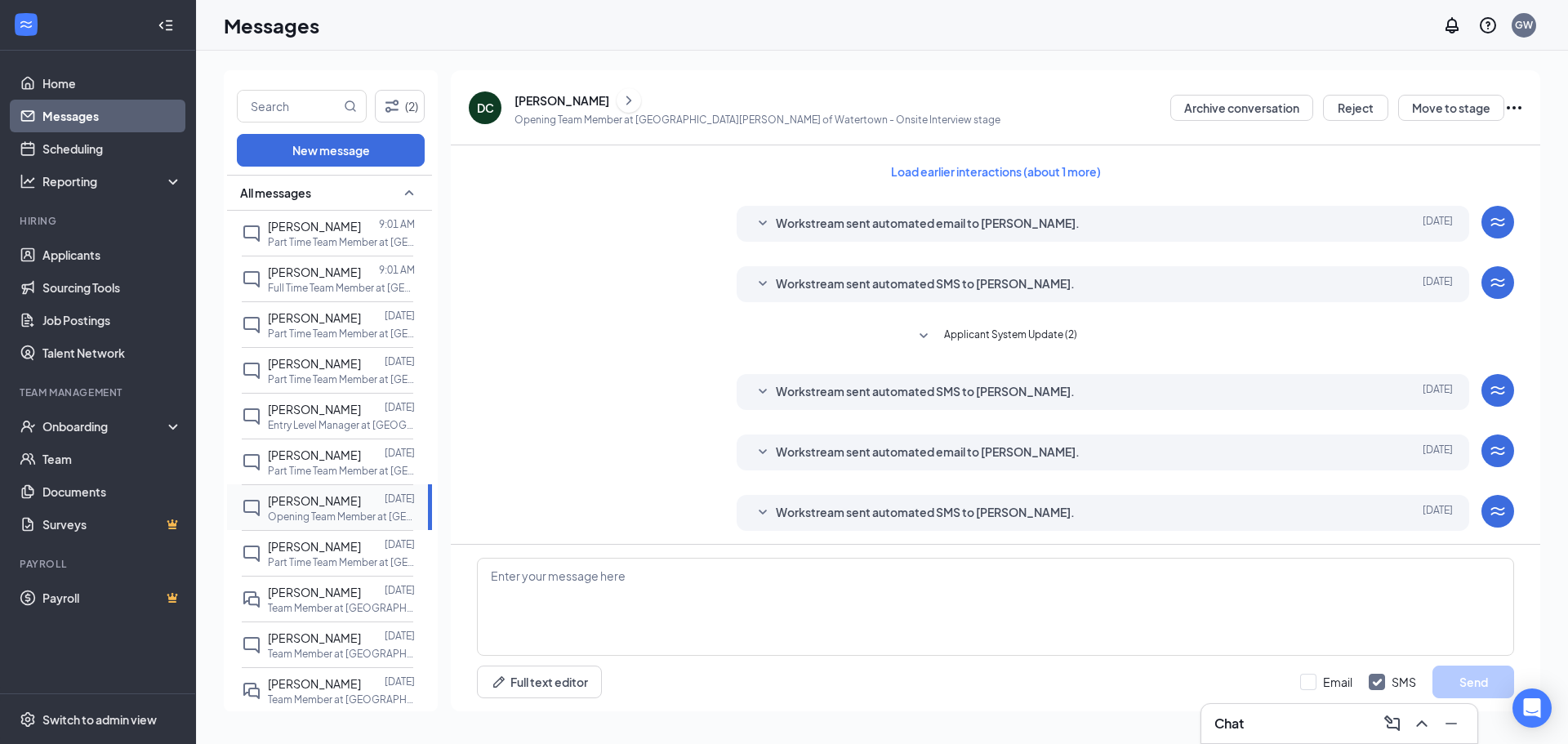
scroll to position [184, 0]
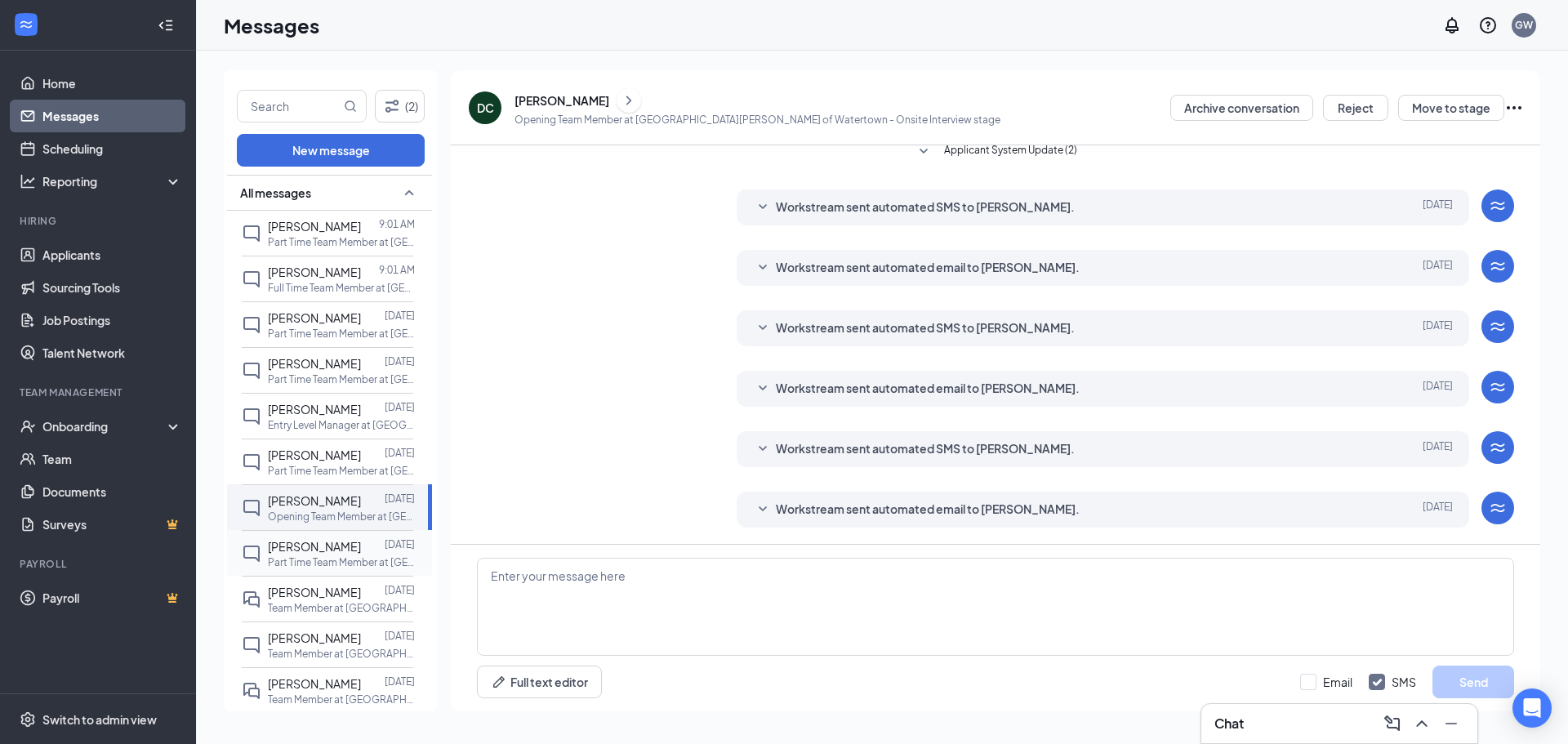
click at [328, 542] on span "[PERSON_NAME]" at bounding box center [314, 546] width 93 height 15
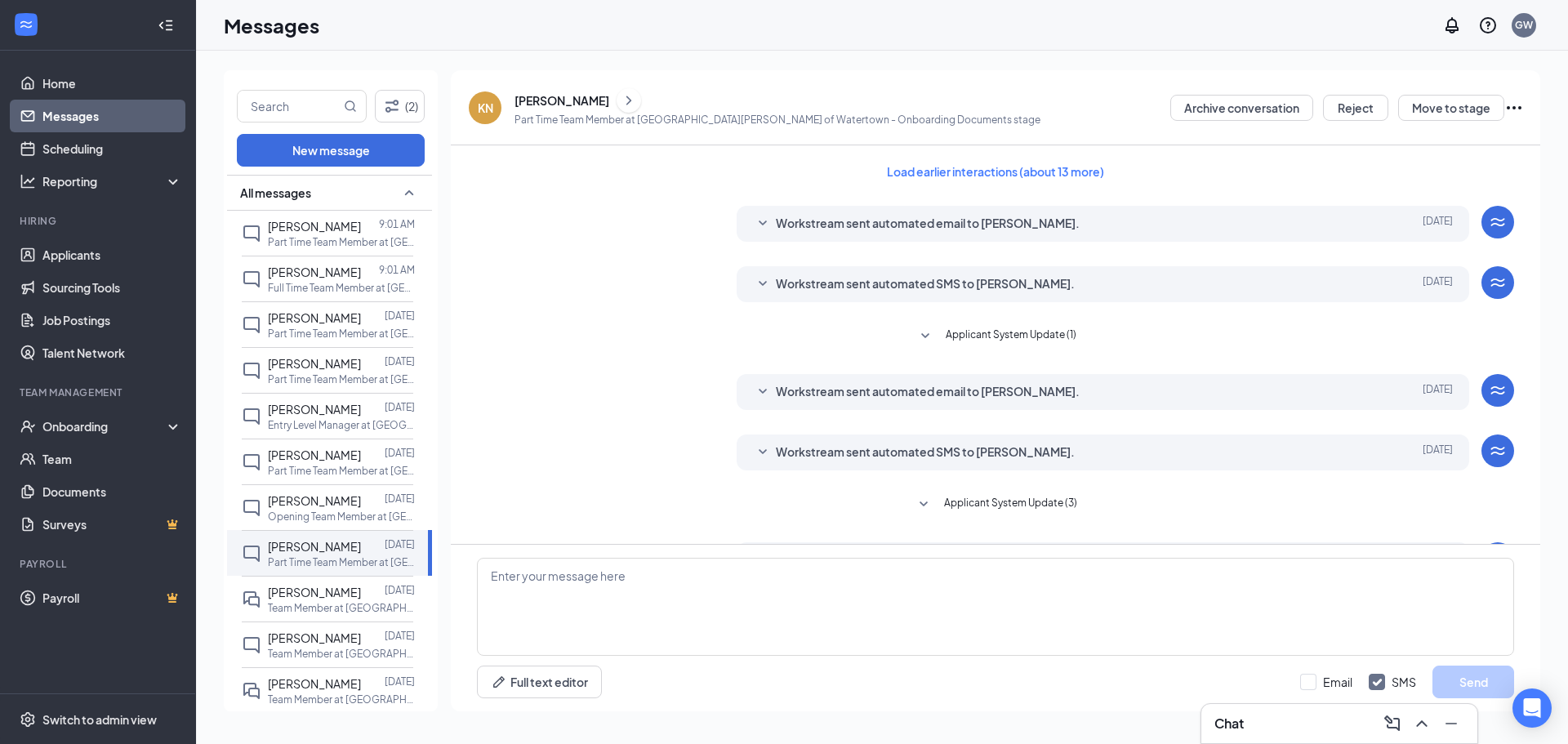
scroll to position [111, 0]
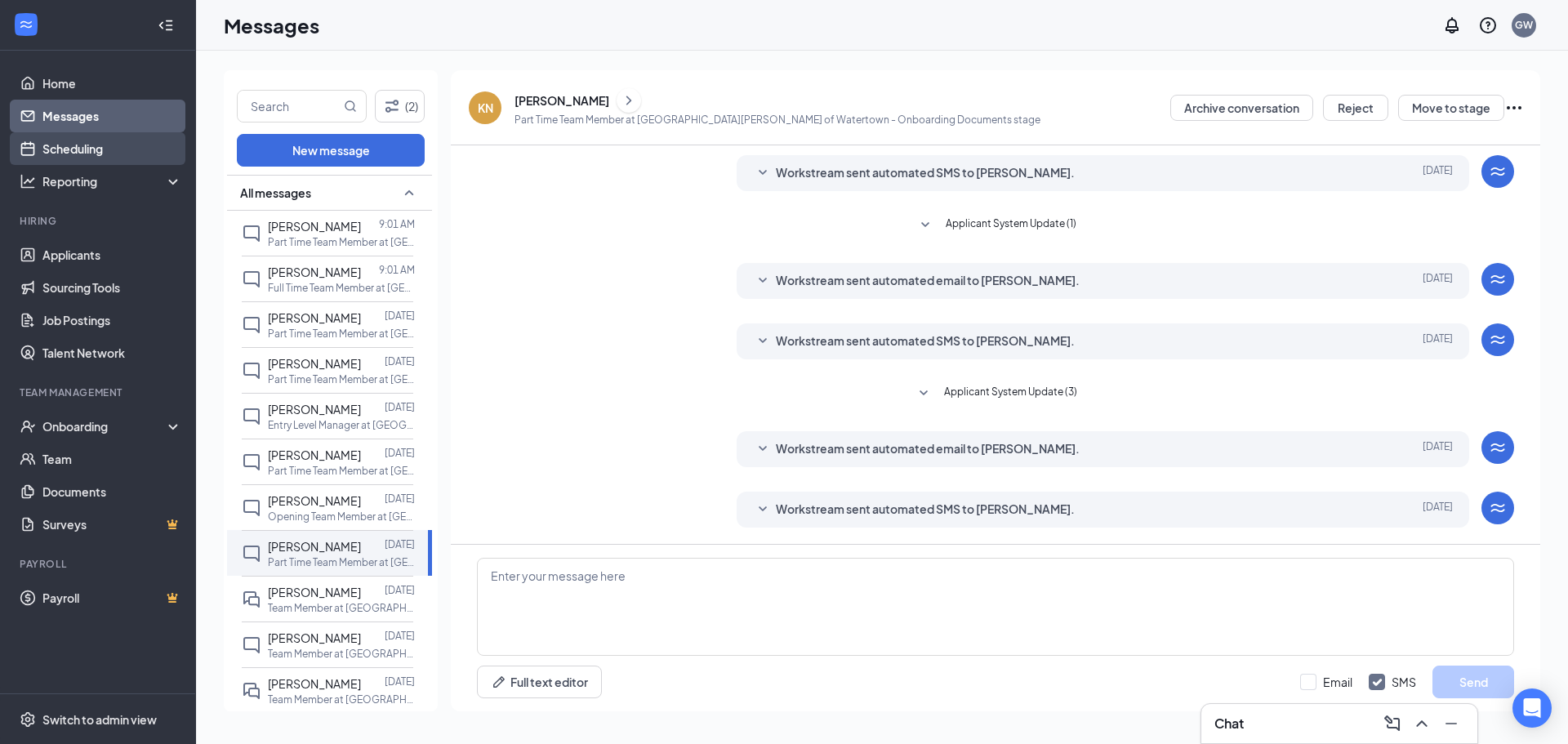
click at [82, 144] on link "Scheduling" at bounding box center [112, 149] width 140 height 33
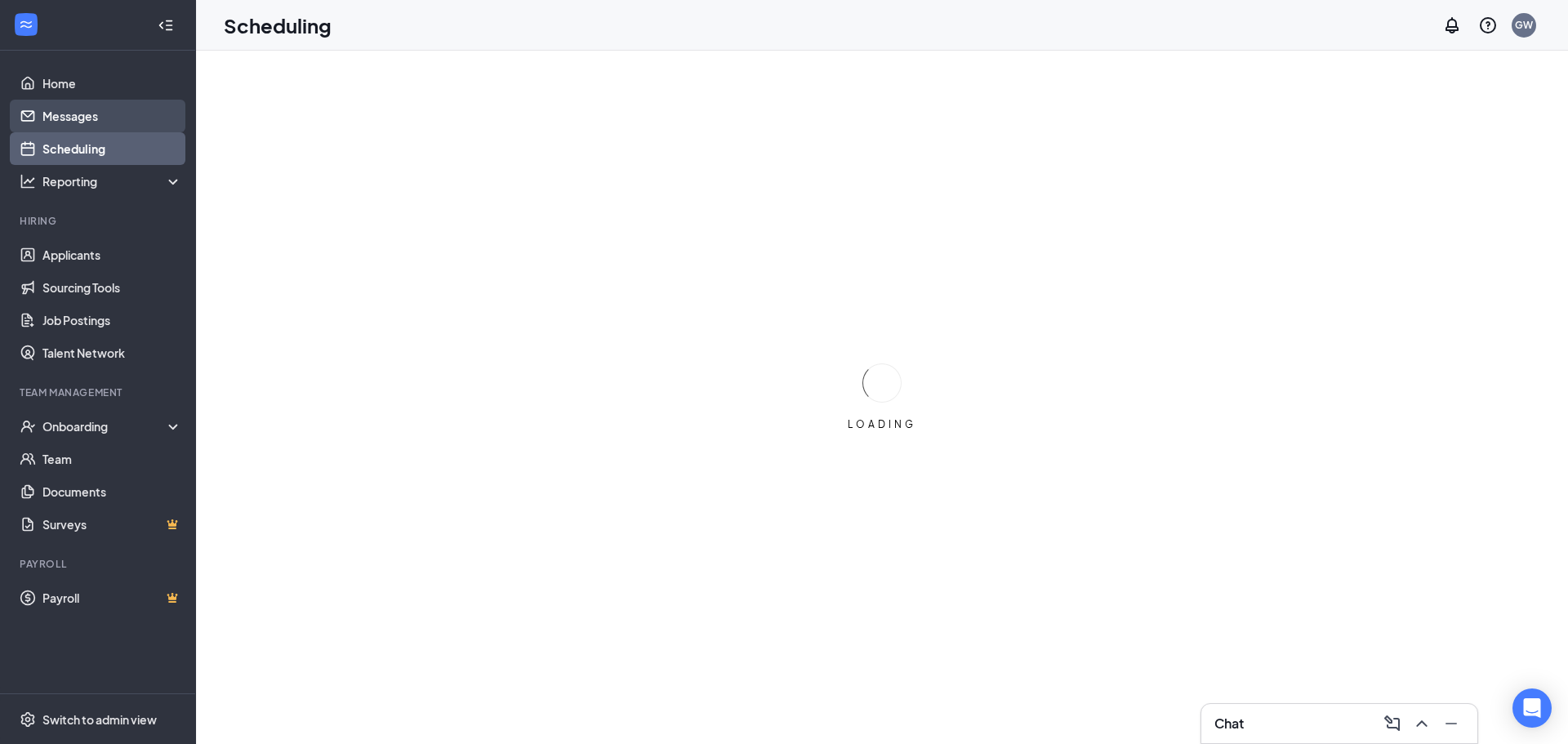
click at [89, 109] on link "Messages" at bounding box center [112, 117] width 140 height 33
